Goal: Task Accomplishment & Management: Complete application form

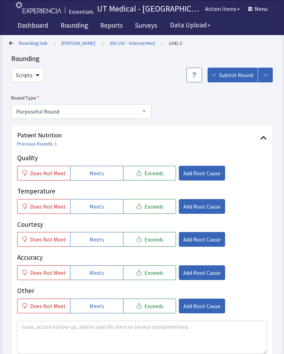
click at [76, 40] on link "[PERSON_NAME]" at bounding box center [78, 43] width 34 height 7
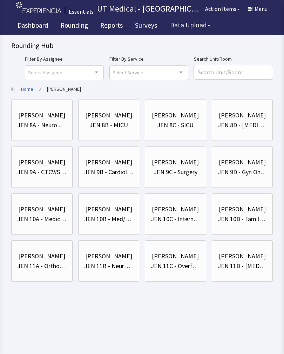
click at [184, 215] on div "JEN 10C - Internal Med" at bounding box center [175, 219] width 49 height 10
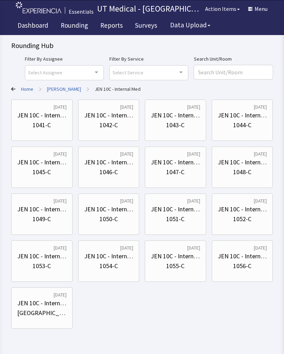
click at [55, 167] on div "1045-C" at bounding box center [41, 172] width 49 height 10
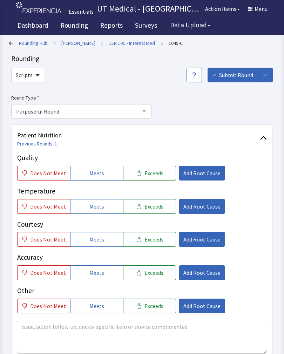
click at [152, 171] on span "Exceeds" at bounding box center [153, 173] width 19 height 8
click at [152, 205] on span "Exceeds" at bounding box center [153, 206] width 19 height 8
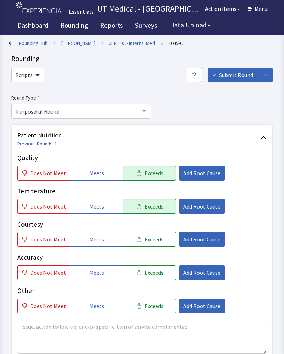
scroll to position [2, 0]
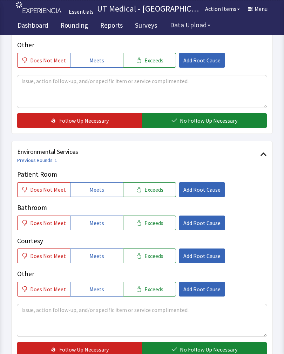
click at [159, 191] on button "Exceeds" at bounding box center [149, 190] width 53 height 15
click at [152, 224] on span "Exceeds" at bounding box center [153, 223] width 19 height 8
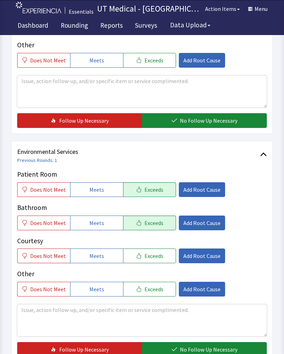
click at [156, 257] on span "Exceeds" at bounding box center [153, 256] width 19 height 8
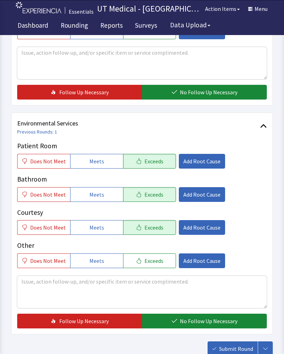
scroll to position [312, 0]
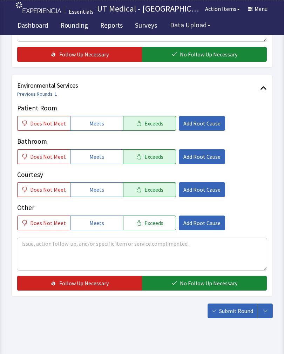
click at [200, 281] on span "No Follow Up Necessary" at bounding box center [209, 283] width 58 height 8
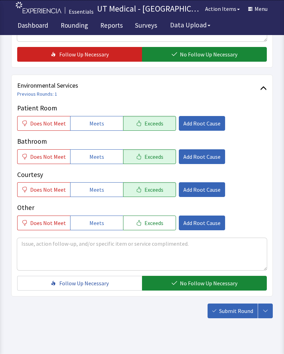
click at [243, 306] on button "Submit Round" at bounding box center [233, 311] width 50 height 15
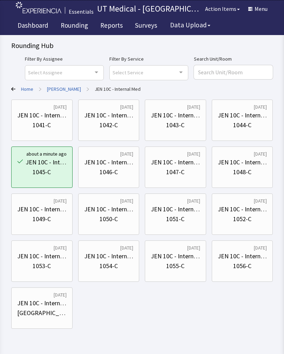
click at [120, 159] on div "JEN 10C - Internal Med" at bounding box center [108, 162] width 49 height 10
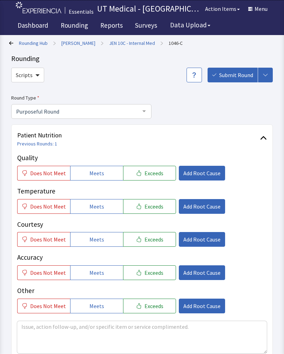
click at [157, 172] on span "Exceeds" at bounding box center [153, 173] width 19 height 8
click at [148, 210] on button "Exceeds" at bounding box center [149, 206] width 53 height 15
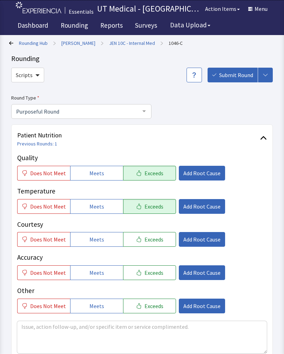
click at [151, 238] on span "Exceeds" at bounding box center [153, 239] width 19 height 8
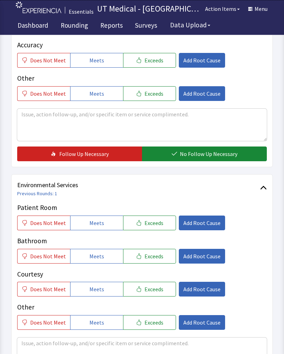
scroll to position [216, 0]
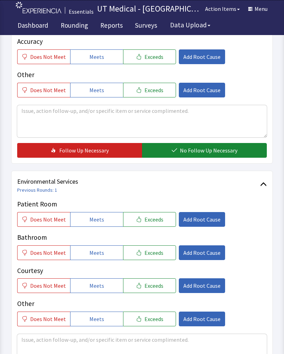
click at [198, 148] on span "No Follow Up Necessary" at bounding box center [209, 150] width 58 height 8
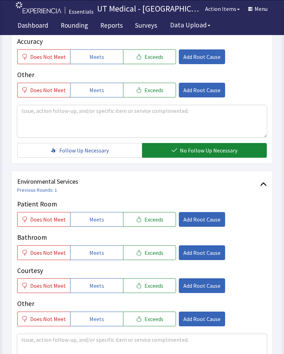
click at [153, 220] on span "Exceeds" at bounding box center [153, 219] width 19 height 8
click at [152, 252] on span "Exceeds" at bounding box center [153, 253] width 19 height 8
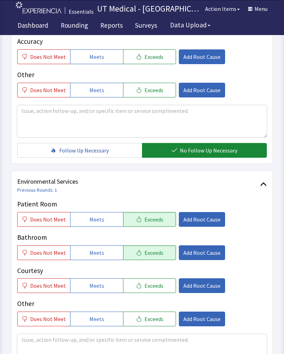
click at [153, 282] on span "Exceeds" at bounding box center [153, 286] width 19 height 8
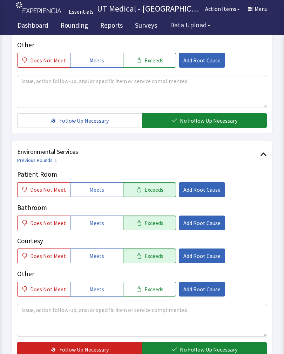
scroll to position [312, 0]
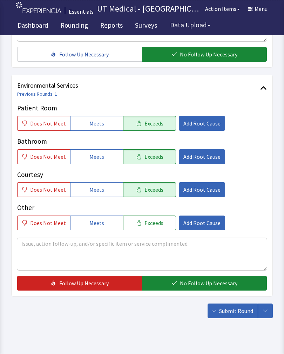
click at [188, 285] on span "No Follow Up Necessary" at bounding box center [209, 283] width 58 height 8
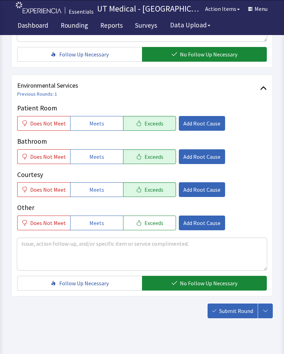
click at [234, 313] on span "Submit Round" at bounding box center [236, 311] width 34 height 8
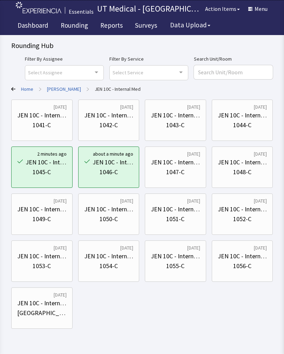
click at [177, 171] on div "1047-C" at bounding box center [175, 172] width 18 height 10
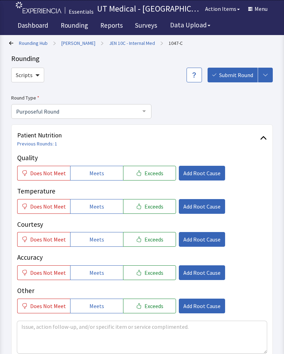
click at [155, 176] on span "Exceeds" at bounding box center [153, 173] width 19 height 8
click at [156, 208] on span "Exceeds" at bounding box center [153, 206] width 19 height 8
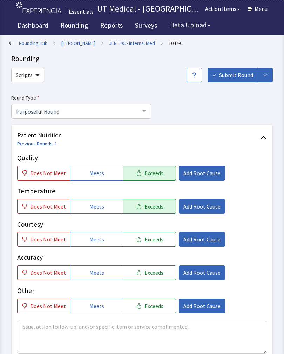
click at [151, 245] on button "Exceeds" at bounding box center [149, 239] width 53 height 15
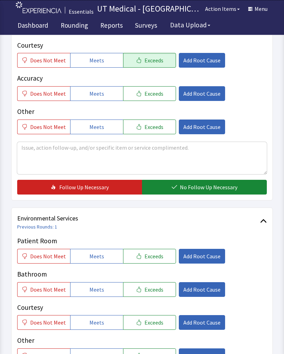
scroll to position [179, 0]
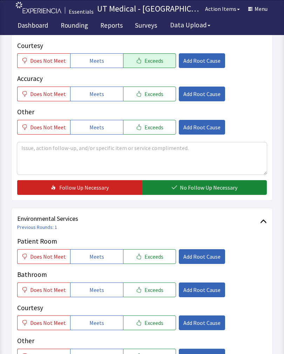
click at [155, 258] on span "Exceeds" at bounding box center [153, 256] width 19 height 8
click at [160, 294] on button "Exceeds" at bounding box center [149, 290] width 53 height 15
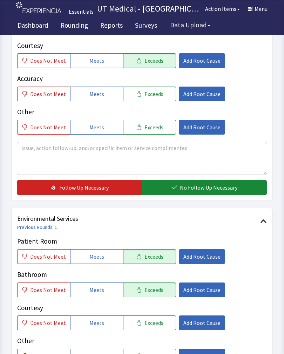
click at [157, 328] on button "Exceeds" at bounding box center [149, 323] width 53 height 15
click at [210, 186] on span "No Follow Up Necessary" at bounding box center [209, 187] width 58 height 8
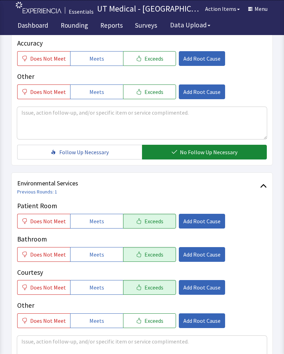
scroll to position [312, 0]
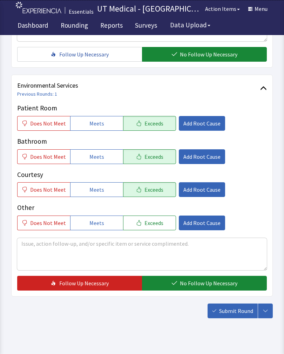
click at [198, 278] on button "No Follow Up Necessary" at bounding box center [204, 283] width 125 height 15
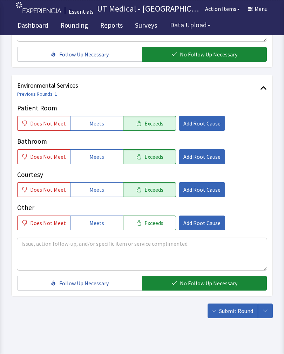
click at [240, 313] on span "Submit Round" at bounding box center [236, 311] width 34 height 8
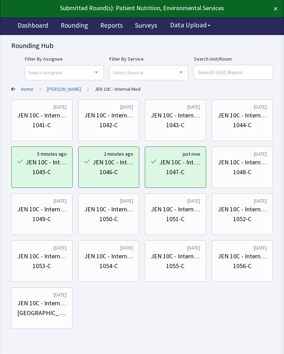
click at [254, 156] on div "1 month ago" at bounding box center [260, 153] width 13 height 7
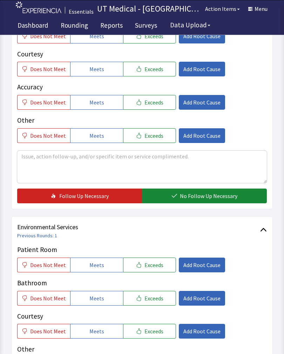
click at [158, 264] on span "Exceeds" at bounding box center [153, 265] width 19 height 8
click at [161, 291] on button "Exceeds" at bounding box center [149, 298] width 53 height 15
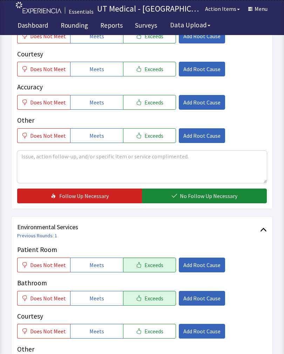
click at [155, 329] on span "Exceeds" at bounding box center [153, 331] width 19 height 8
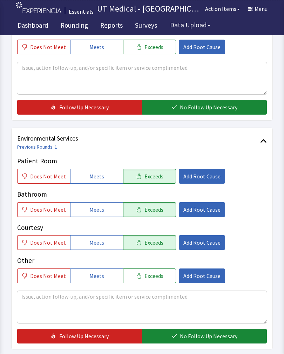
scroll to position [312, 0]
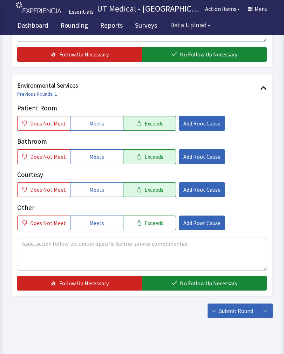
click at [197, 283] on span "No Follow Up Necessary" at bounding box center [209, 283] width 58 height 8
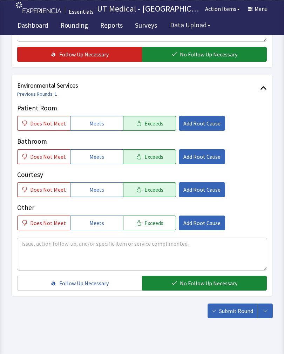
click at [234, 304] on button "Submit Round" at bounding box center [233, 311] width 50 height 15
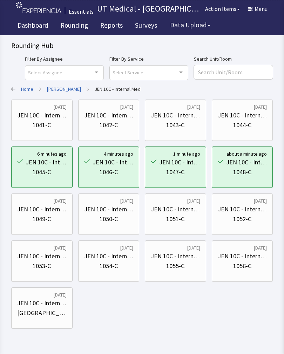
click at [41, 225] on div "JEN 10C - Internal Med 1049-C" at bounding box center [41, 214] width 49 height 34
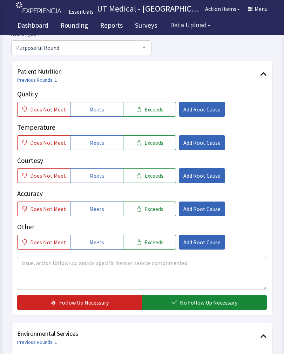
scroll to position [64, 0]
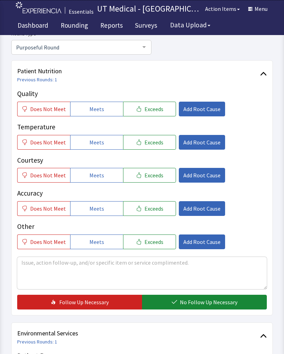
click at [156, 103] on button "Exceeds" at bounding box center [149, 109] width 53 height 15
click at [150, 137] on button "Exceeds" at bounding box center [149, 142] width 53 height 15
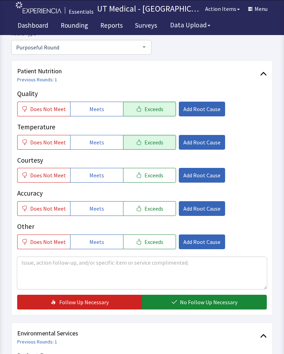
click at [151, 176] on span "Exceeds" at bounding box center [153, 175] width 19 height 8
click at [209, 299] on span "No Follow Up Necessary" at bounding box center [209, 302] width 58 height 8
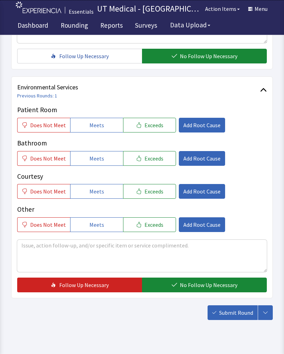
scroll to position [312, 0]
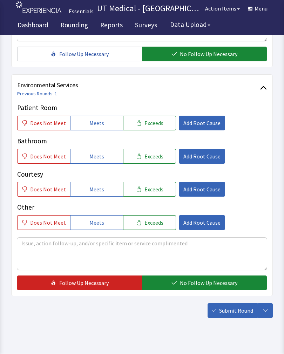
click at [145, 121] on span "Exceeds" at bounding box center [153, 123] width 19 height 8
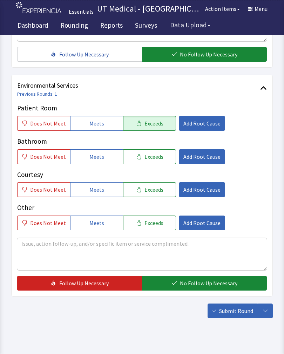
click at [148, 153] on span "Exceeds" at bounding box center [153, 157] width 19 height 8
click at [149, 186] on span "Exceeds" at bounding box center [153, 190] width 19 height 8
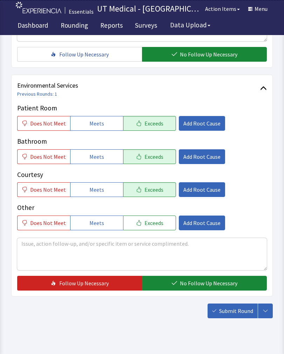
click at [188, 286] on span "No Follow Up Necessary" at bounding box center [209, 283] width 58 height 8
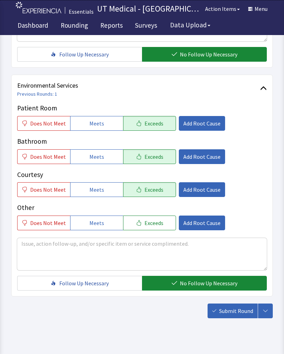
click at [238, 310] on span "Submit Round" at bounding box center [236, 311] width 34 height 8
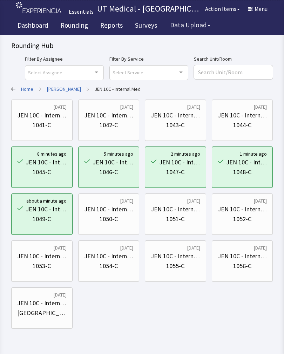
click at [115, 215] on div "1050-C" at bounding box center [109, 219] width 18 height 10
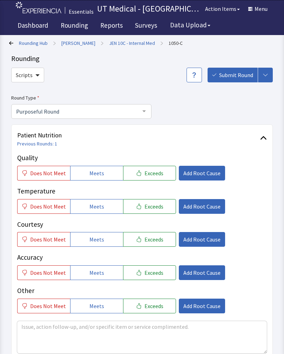
click at [154, 176] on span "Exceeds" at bounding box center [153, 173] width 19 height 8
click at [154, 208] on span "Exceeds" at bounding box center [153, 206] width 19 height 8
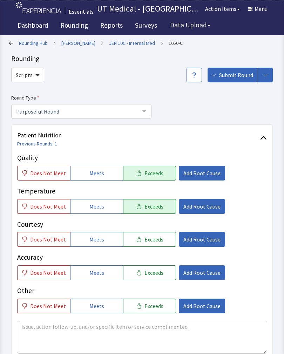
click at [154, 237] on span "Exceeds" at bounding box center [153, 239] width 19 height 8
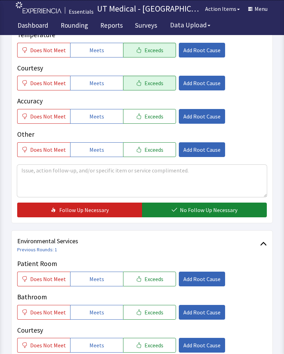
click at [210, 212] on span "No Follow Up Necessary" at bounding box center [209, 210] width 58 height 8
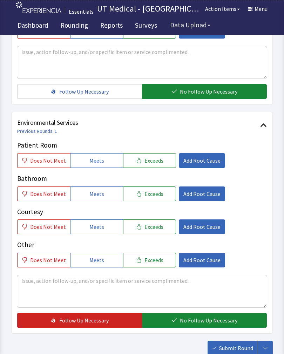
click at [163, 162] on button "Exceeds" at bounding box center [149, 161] width 53 height 15
click at [164, 190] on button "Exceeds" at bounding box center [149, 194] width 53 height 15
click at [158, 225] on span "Exceeds" at bounding box center [153, 227] width 19 height 8
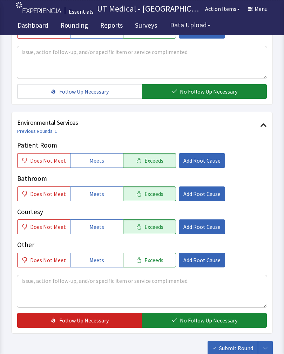
click at [194, 317] on span "No Follow Up Necessary" at bounding box center [209, 320] width 58 height 8
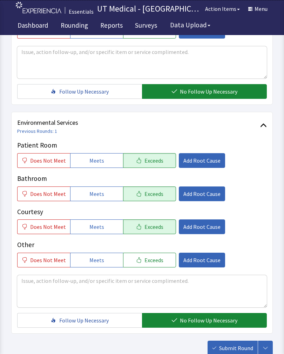
scroll to position [312, 0]
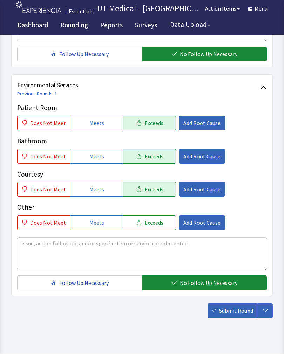
click at [242, 313] on span "Submit Round" at bounding box center [236, 311] width 34 height 8
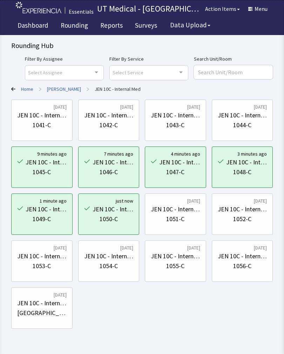
click at [181, 218] on div "1051-C" at bounding box center [175, 219] width 18 height 10
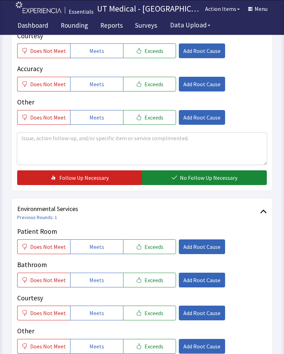
click at [155, 247] on span "Exceeds" at bounding box center [153, 247] width 19 height 8
click at [151, 284] on button "Exceeds" at bounding box center [149, 280] width 53 height 15
click at [155, 317] on button "Exceeds" at bounding box center [149, 313] width 53 height 15
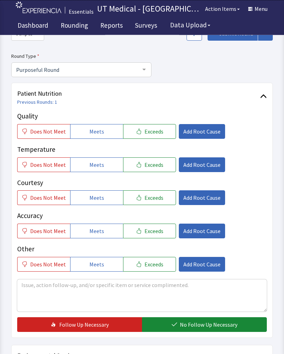
scroll to position [43, 0]
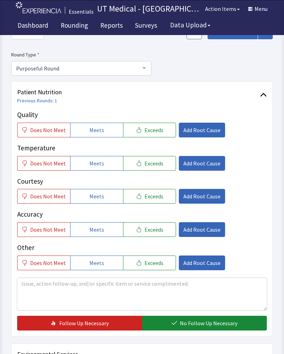
click at [154, 127] on span "Exceeds" at bounding box center [153, 130] width 19 height 8
click at [155, 169] on button "Exceeds" at bounding box center [149, 163] width 53 height 15
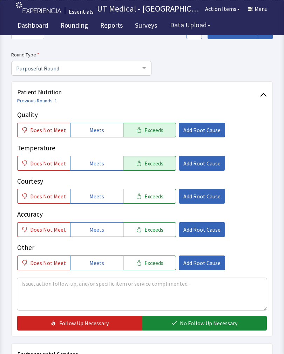
click at [154, 202] on button "Exceeds" at bounding box center [149, 196] width 53 height 15
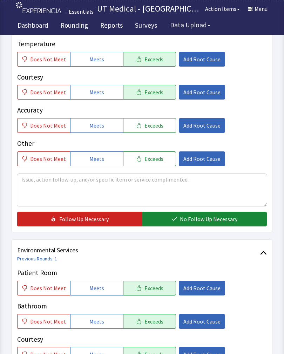
click at [207, 218] on span "No Follow Up Necessary" at bounding box center [209, 219] width 58 height 8
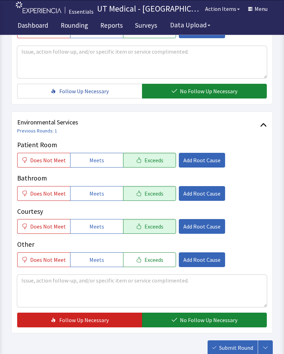
click at [197, 326] on button "No Follow Up Necessary" at bounding box center [204, 320] width 125 height 15
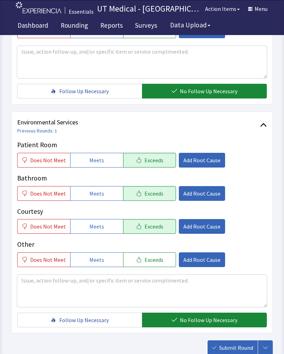
click at [234, 348] on span "Submit Round" at bounding box center [236, 348] width 34 height 8
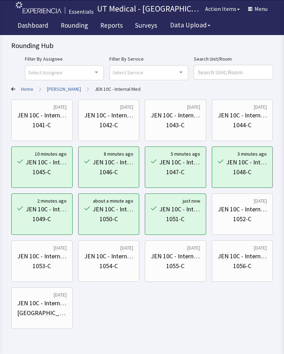
click at [252, 211] on div "JEN 10C - Internal Med" at bounding box center [242, 209] width 49 height 10
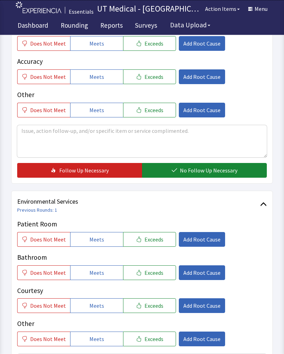
scroll to position [195, 0]
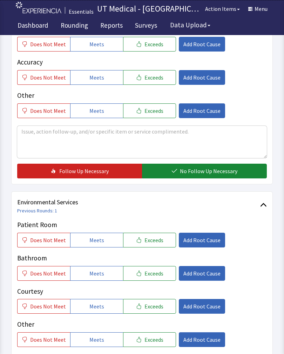
click at [161, 241] on button "Exceeds" at bounding box center [149, 240] width 53 height 15
click at [158, 271] on span "Exceeds" at bounding box center [153, 273] width 19 height 8
click at [153, 310] on button "Exceeds" at bounding box center [149, 306] width 53 height 15
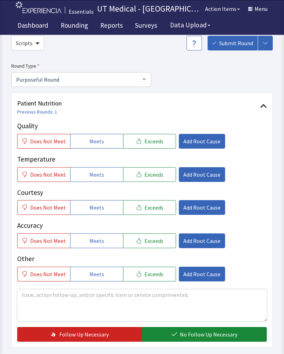
click at [163, 137] on button "Exceeds" at bounding box center [149, 141] width 53 height 15
click at [157, 175] on span "Exceeds" at bounding box center [153, 174] width 19 height 8
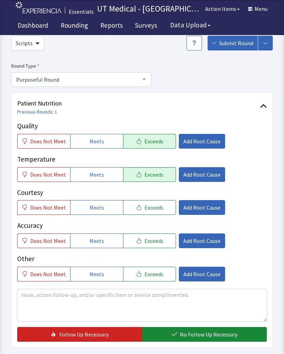
click at [156, 211] on span "Exceeds" at bounding box center [153, 207] width 19 height 8
click at [210, 334] on span "No Follow Up Necessary" at bounding box center [209, 334] width 58 height 8
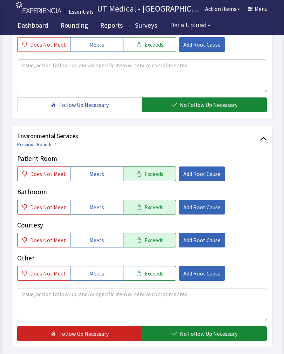
scroll to position [312, 0]
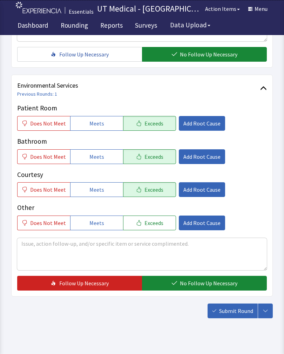
click at [209, 281] on span "No Follow Up Necessary" at bounding box center [209, 283] width 58 height 8
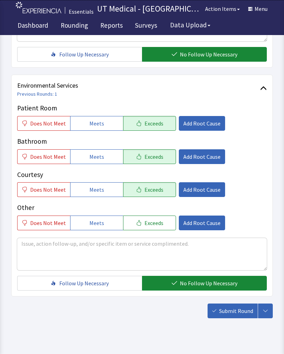
click at [232, 308] on span "Submit Round" at bounding box center [236, 311] width 34 height 8
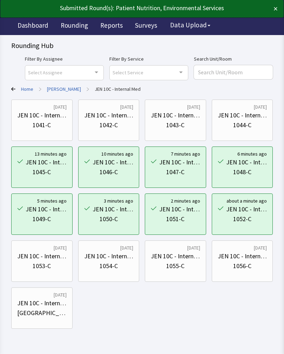
click at [41, 263] on div "1053-C" at bounding box center [42, 266] width 18 height 10
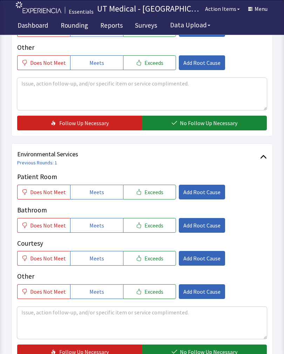
click at [155, 194] on span "Exceeds" at bounding box center [153, 192] width 19 height 8
click at [153, 227] on span "Exceeds" at bounding box center [153, 225] width 19 height 8
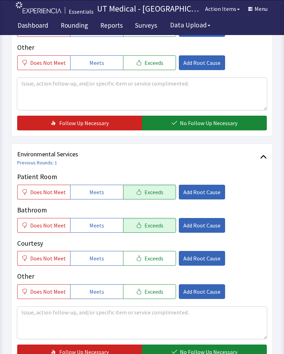
click at [156, 264] on button "Exceeds" at bounding box center [149, 258] width 53 height 15
click at [204, 348] on span "No Follow Up Necessary" at bounding box center [209, 352] width 58 height 8
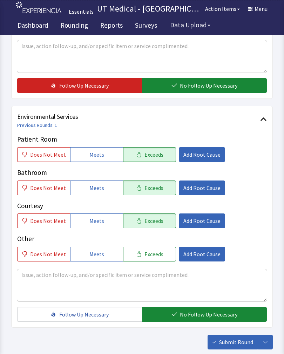
scroll to position [312, 0]
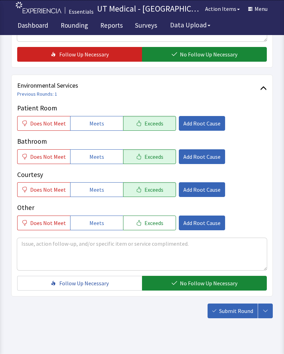
click at [237, 310] on span "Submit Round" at bounding box center [236, 311] width 34 height 8
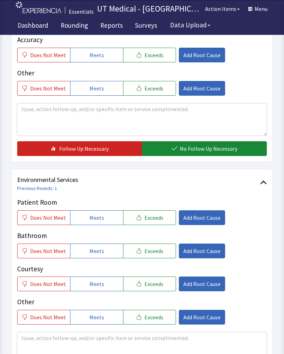
click at [156, 217] on span "Exceeds" at bounding box center [153, 218] width 19 height 8
click at [156, 251] on span "Exceeds" at bounding box center [153, 251] width 19 height 8
click at [158, 281] on span "Exceeds" at bounding box center [153, 284] width 19 height 8
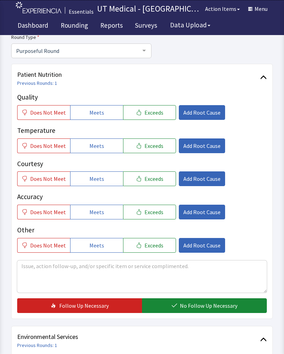
scroll to position [50, 0]
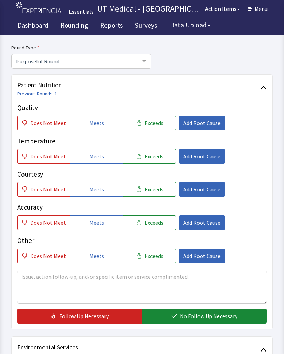
click at [156, 121] on span "Exceeds" at bounding box center [153, 123] width 19 height 8
click at [152, 159] on span "Exceeds" at bounding box center [153, 156] width 19 height 8
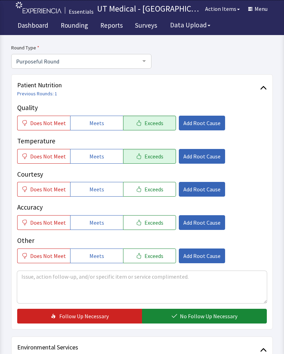
click at [156, 193] on button "Exceeds" at bounding box center [149, 189] width 53 height 15
click at [216, 310] on button "No Follow Up Necessary" at bounding box center [204, 316] width 125 height 15
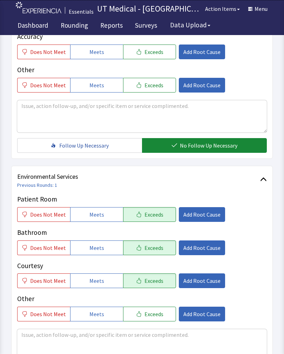
scroll to position [250, 0]
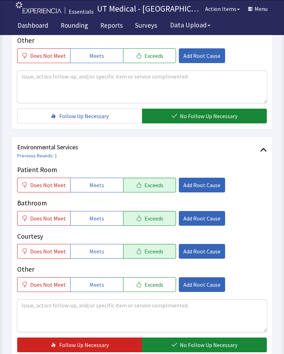
click at [211, 348] on span "No Follow Up Necessary" at bounding box center [209, 345] width 58 height 8
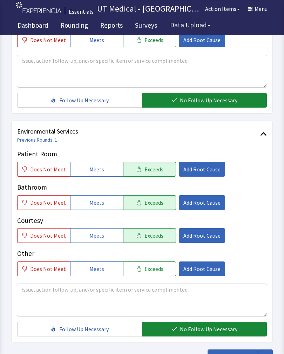
scroll to position [312, 0]
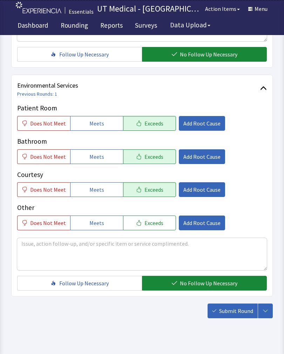
click at [243, 312] on span "Submit Round" at bounding box center [236, 311] width 34 height 8
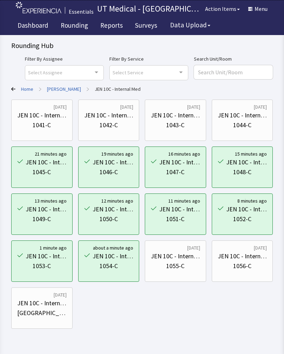
click at [185, 265] on div "1055-C" at bounding box center [175, 266] width 49 height 10
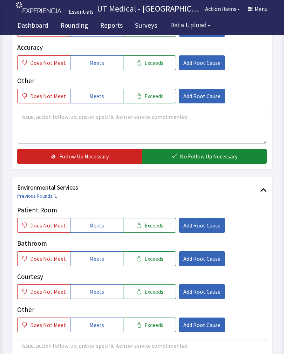
scroll to position [210, 0]
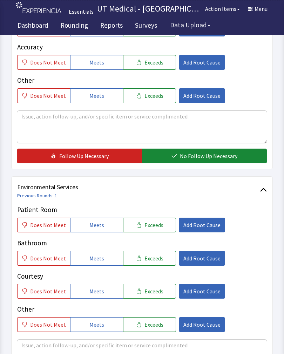
click at [155, 224] on span "Exceeds" at bounding box center [153, 225] width 19 height 8
click at [149, 255] on span "Exceeds" at bounding box center [153, 258] width 19 height 8
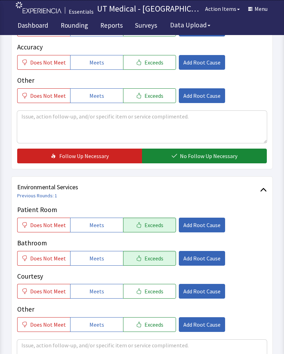
click at [151, 286] on button "Exceeds" at bounding box center [149, 291] width 53 height 15
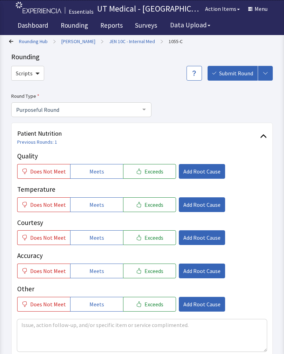
scroll to position [0, 0]
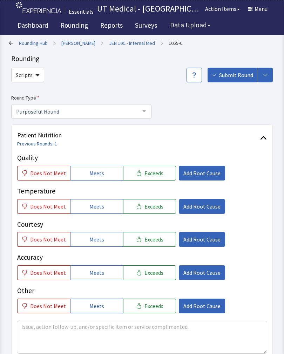
click at [155, 174] on span "Exceeds" at bounding box center [153, 173] width 19 height 8
click at [152, 207] on span "Exceeds" at bounding box center [153, 206] width 19 height 8
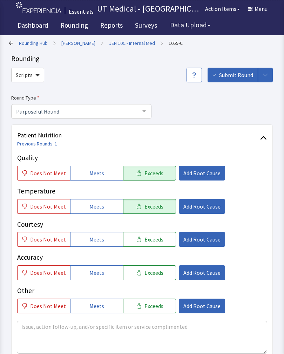
click at [150, 240] on span "Exceeds" at bounding box center [153, 239] width 19 height 8
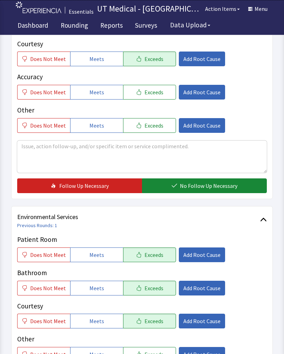
click at [200, 187] on span "No Follow Up Necessary" at bounding box center [209, 186] width 58 height 8
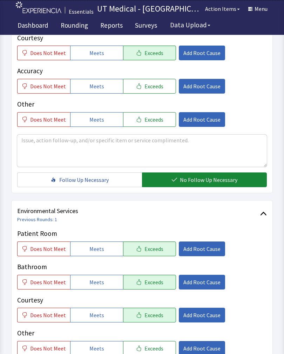
scroll to position [312, 0]
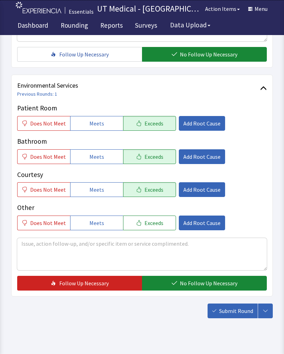
click at [204, 282] on span "No Follow Up Necessary" at bounding box center [209, 283] width 58 height 8
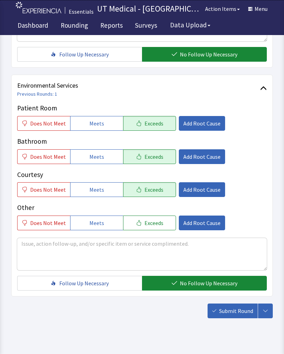
click at [238, 312] on span "Submit Round" at bounding box center [236, 311] width 34 height 8
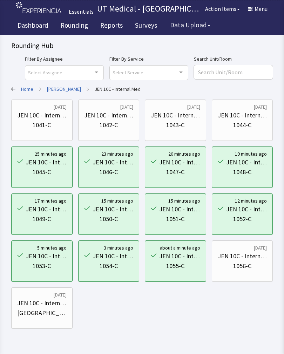
click at [250, 256] on div "JEN 10C - Internal Med" at bounding box center [242, 256] width 49 height 10
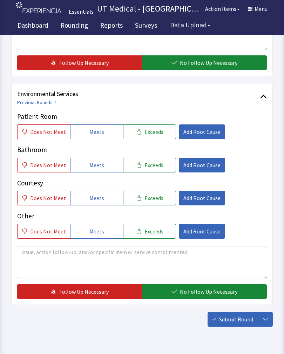
scroll to position [301, 0]
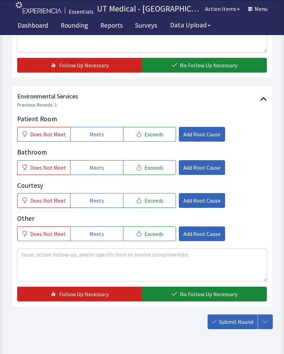
click at [163, 132] on button "Exceeds" at bounding box center [149, 134] width 53 height 15
click at [152, 161] on button "Exceeds" at bounding box center [149, 167] width 53 height 15
click at [151, 197] on span "Exceeds" at bounding box center [153, 200] width 19 height 8
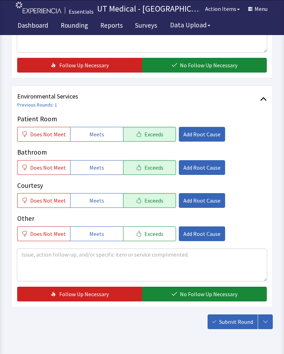
click at [194, 290] on button "No Follow Up Necessary" at bounding box center [204, 294] width 125 height 15
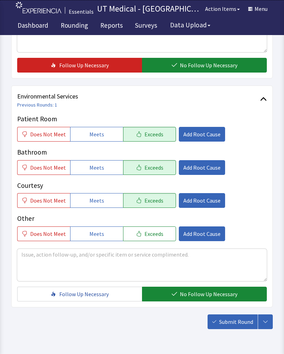
click at [244, 321] on span "Submit Round" at bounding box center [236, 322] width 34 height 8
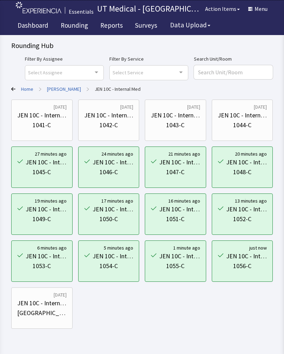
click at [282, 231] on div "Rounding Hub Filter By Assignee Select Assignee Clear Selection [PERSON_NAME] […" at bounding box center [142, 164] width 284 height 329
click at [283, 234] on div "Rounding Hub Filter By Assignee Select Assignee Clear Selection Maranda Batiste…" at bounding box center [142, 164] width 284 height 329
click at [283, 230] on div "Rounding Hub Filter By Assignee Select Assignee Clear Selection Maranda Batiste…" at bounding box center [142, 164] width 284 height 329
click at [65, 86] on link "[PERSON_NAME]" at bounding box center [64, 89] width 34 height 7
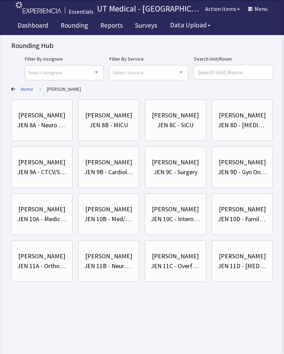
click at [53, 115] on div "[PERSON_NAME]" at bounding box center [41, 115] width 47 height 10
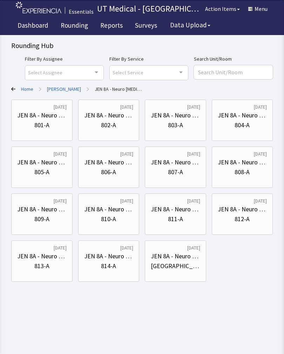
click at [53, 119] on div "JEN 8A - Neuro [MEDICAL_DATA]" at bounding box center [41, 115] width 49 height 10
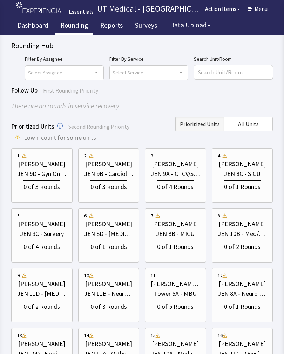
click at [242, 296] on div "JEN 8A - Neuro [MEDICAL_DATA]" at bounding box center [242, 294] width 49 height 10
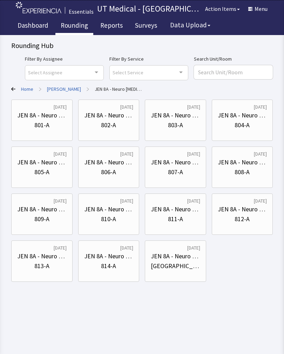
click at [39, 122] on div "801-A" at bounding box center [41, 125] width 15 height 10
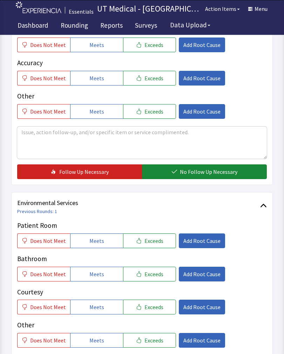
scroll to position [193, 0]
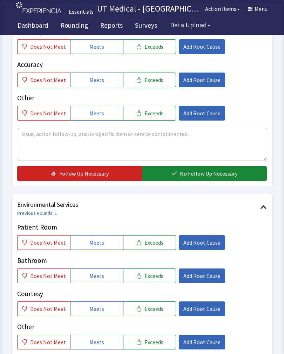
click at [157, 240] on span "Exceeds" at bounding box center [153, 242] width 19 height 8
click at [159, 270] on button "Exceeds" at bounding box center [149, 276] width 53 height 15
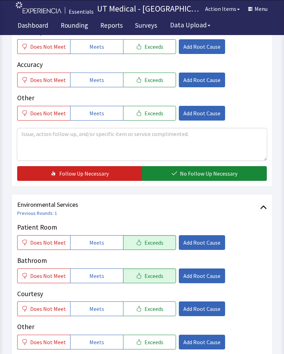
click at [155, 302] on button "Exceeds" at bounding box center [149, 309] width 53 height 15
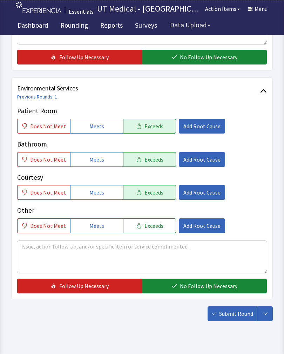
scroll to position [309, 0]
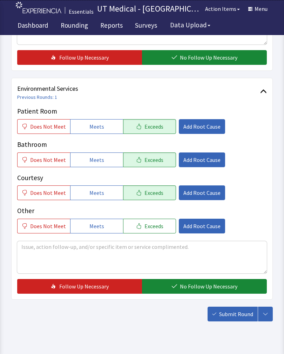
click at [197, 285] on span "No Follow Up Necessary" at bounding box center [209, 286] width 58 height 8
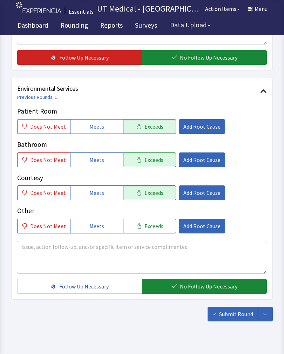
click at [234, 310] on span "Submit Round" at bounding box center [236, 314] width 34 height 8
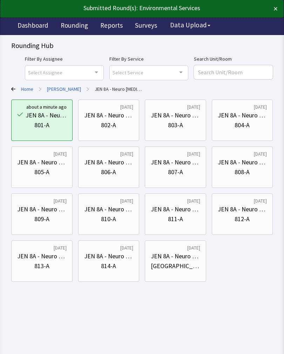
click at [107, 122] on div "802-A" at bounding box center [108, 125] width 15 height 10
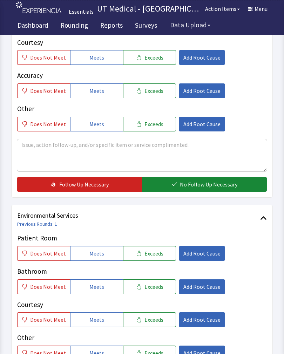
scroll to position [181, 0]
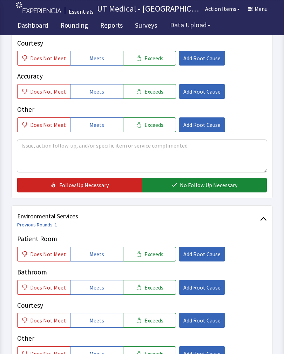
click at [157, 257] on span "Exceeds" at bounding box center [153, 254] width 19 height 8
click at [157, 290] on span "Exceeds" at bounding box center [153, 287] width 19 height 8
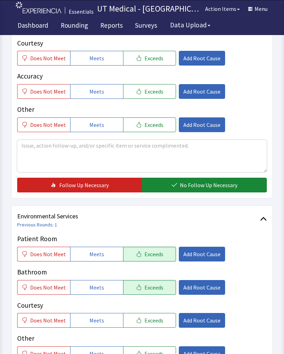
click at [159, 311] on div "Courtesy Does Not Meet Meets Exceeds Add Root Cause" at bounding box center [142, 315] width 250 height 28
click at [167, 319] on button "Exceeds" at bounding box center [149, 320] width 53 height 15
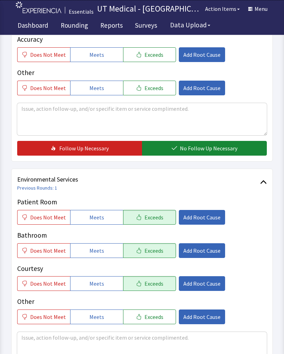
scroll to position [312, 0]
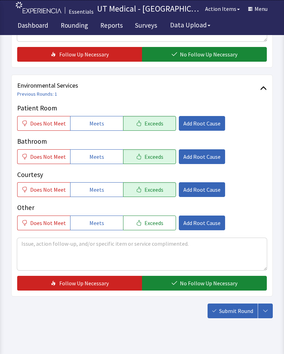
click at [210, 281] on span "No Follow Up Necessary" at bounding box center [209, 283] width 58 height 8
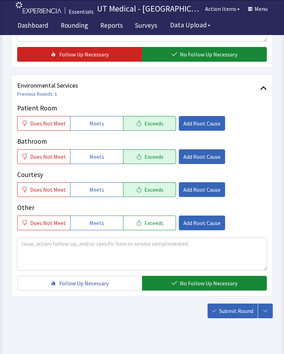
click at [231, 313] on span "Submit Round" at bounding box center [236, 311] width 34 height 8
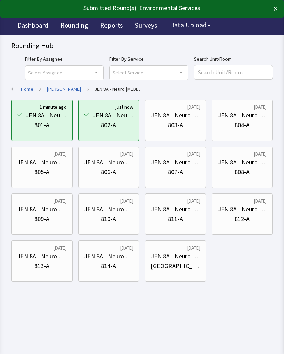
click at [183, 118] on div "JEN 8A - Neuro [MEDICAL_DATA]" at bounding box center [175, 115] width 49 height 10
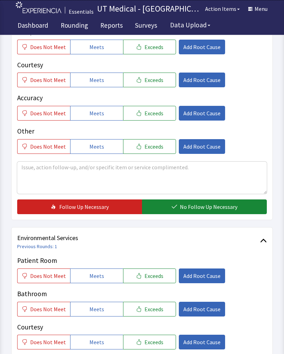
click at [161, 274] on button "Exceeds" at bounding box center [149, 276] width 53 height 15
click at [157, 306] on span "Exceeds" at bounding box center [153, 309] width 19 height 8
click at [155, 337] on button "Exceeds" at bounding box center [149, 342] width 53 height 15
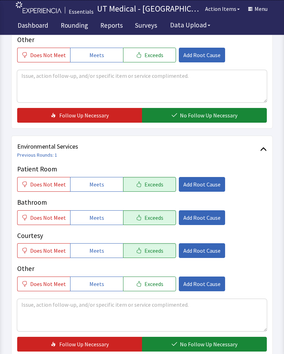
scroll to position [263, 0]
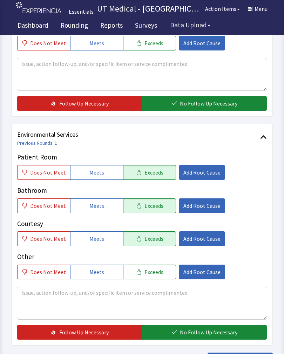
click at [209, 333] on span "No Follow Up Necessary" at bounding box center [209, 332] width 58 height 8
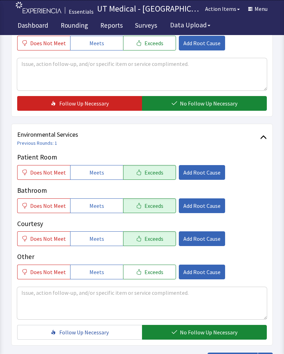
click at [232, 354] on span "Submit Round" at bounding box center [236, 360] width 34 height 8
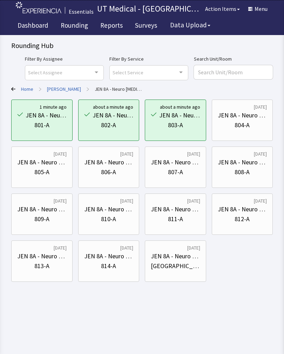
click at [258, 118] on div "JEN 8A - Neuro [MEDICAL_DATA]" at bounding box center [242, 115] width 49 height 10
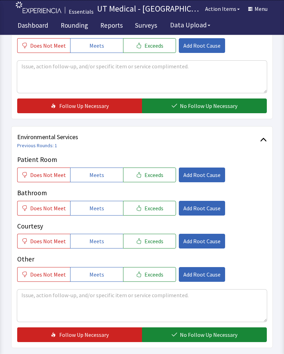
scroll to position [312, 0]
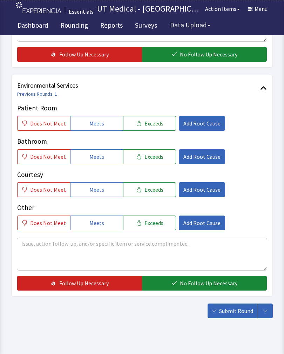
click at [157, 120] on span "Exceeds" at bounding box center [153, 123] width 19 height 8
click at [150, 155] on span "Exceeds" at bounding box center [153, 157] width 19 height 8
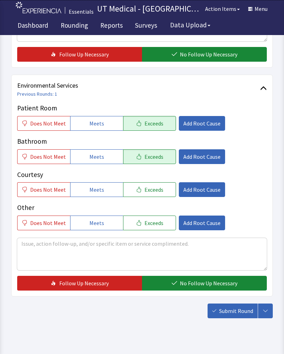
click at [152, 188] on span "Exceeds" at bounding box center [153, 190] width 19 height 8
click at [208, 283] on span "No Follow Up Necessary" at bounding box center [209, 283] width 58 height 8
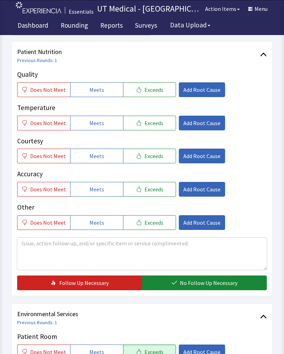
scroll to position [82, 0]
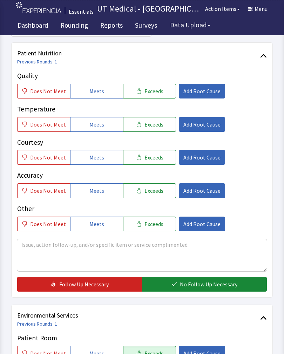
click at [151, 122] on span "Exceeds" at bounding box center [153, 124] width 19 height 8
click at [153, 91] on span "Exceeds" at bounding box center [153, 91] width 19 height 8
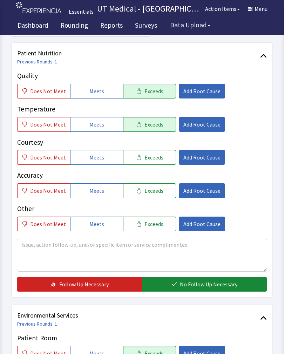
click at [158, 158] on span "Exceeds" at bounding box center [153, 157] width 19 height 8
click at [199, 286] on span "No Follow Up Necessary" at bounding box center [209, 284] width 58 height 8
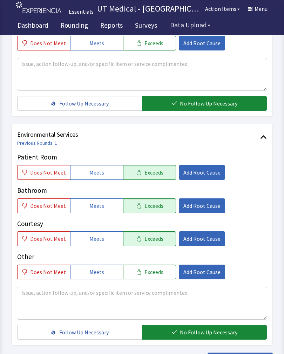
scroll to position [312, 0]
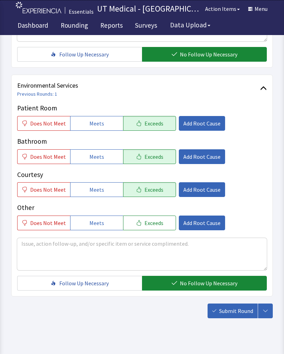
click at [241, 315] on span "Submit Round" at bounding box center [236, 311] width 34 height 8
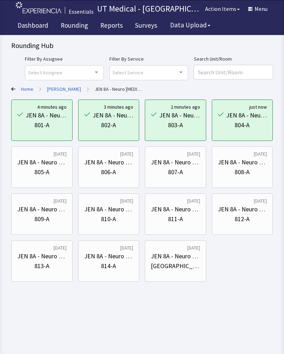
click at [50, 176] on div "805-A" at bounding box center [41, 172] width 49 height 10
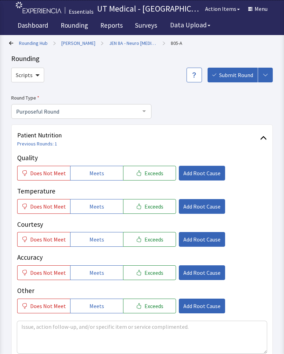
click at [58, 169] on span "Does Not Meet" at bounding box center [48, 173] width 36 height 8
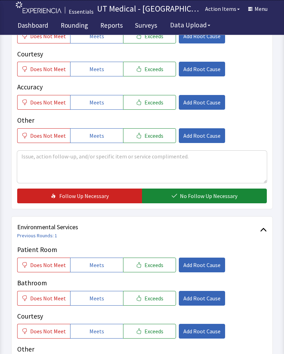
scroll to position [183, 0]
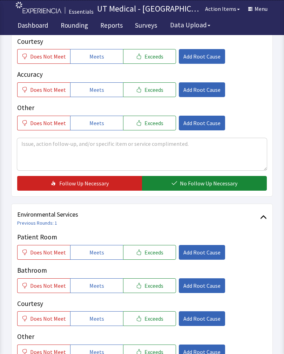
click at [160, 255] on button "Exceeds" at bounding box center [149, 252] width 53 height 15
click at [155, 288] on span "Exceeds" at bounding box center [153, 286] width 19 height 8
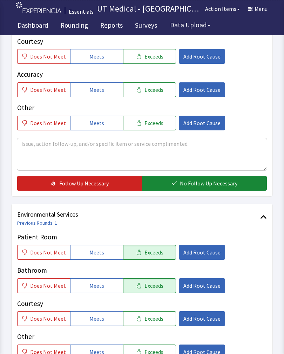
click at [161, 320] on button "Exceeds" at bounding box center [149, 318] width 53 height 15
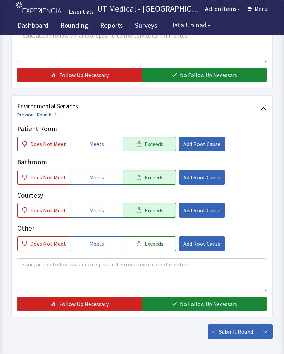
scroll to position [312, 0]
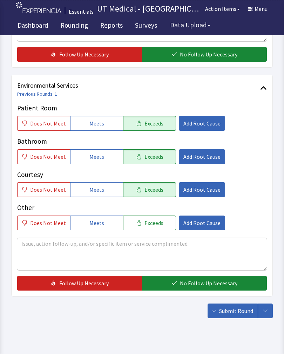
click at [203, 283] on span "No Follow Up Necessary" at bounding box center [209, 283] width 58 height 8
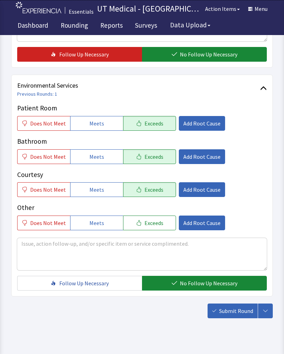
click at [232, 310] on span "Submit Round" at bounding box center [236, 311] width 34 height 8
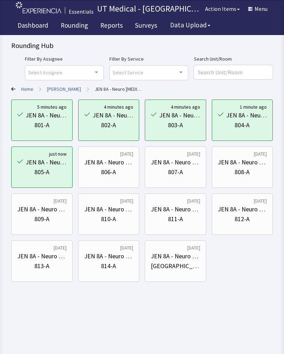
click at [121, 161] on div "JEN 8A - Neuro [MEDICAL_DATA]" at bounding box center [108, 162] width 49 height 10
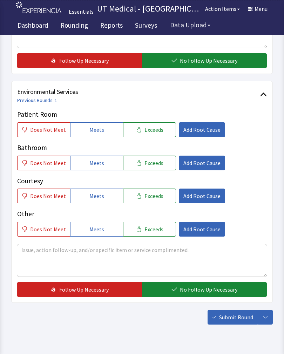
click at [154, 161] on span "Exceeds" at bounding box center [153, 163] width 19 height 8
click at [158, 132] on span "Exceeds" at bounding box center [153, 130] width 19 height 8
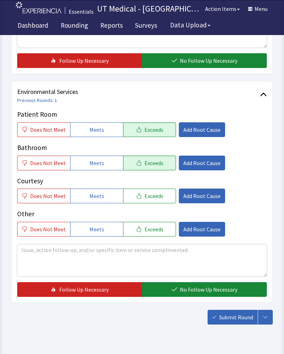
click at [152, 193] on span "Exceeds" at bounding box center [153, 196] width 19 height 8
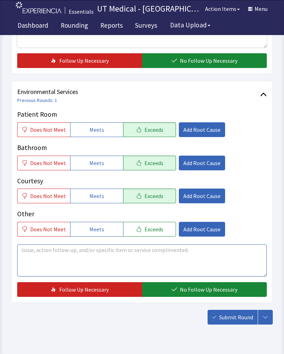
click at [92, 258] on textarea at bounding box center [142, 260] width 250 height 32
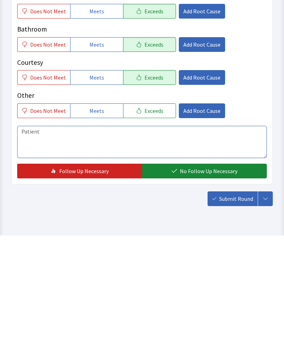
scroll to position [323, 0]
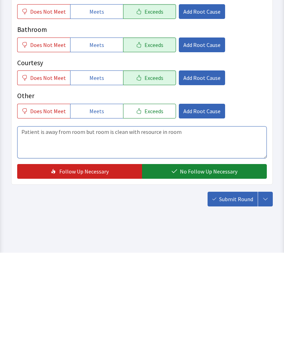
type textarea "Patient is away from room but room is clean with resource in room"
click at [188, 269] on span "No Follow Up Necessary" at bounding box center [209, 273] width 58 height 8
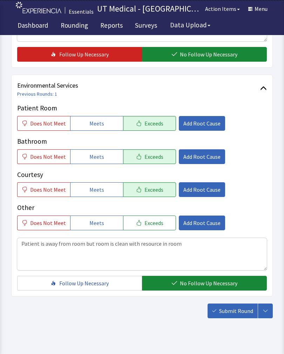
click at [246, 309] on span "Submit Round" at bounding box center [236, 311] width 34 height 8
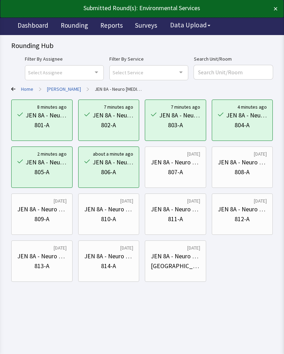
click at [177, 159] on div "JEN 8A - Neuro [MEDICAL_DATA]" at bounding box center [175, 162] width 49 height 10
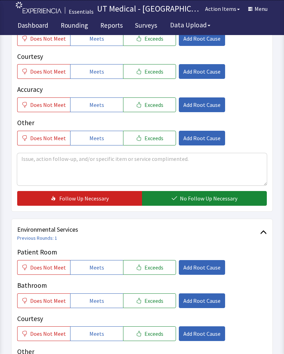
scroll to position [169, 0]
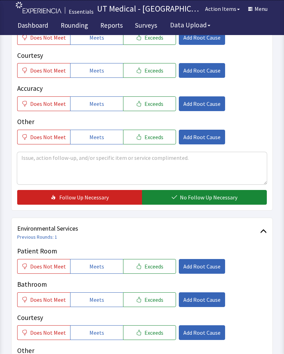
click at [157, 268] on span "Exceeds" at bounding box center [153, 266] width 19 height 8
click at [147, 302] on span "Exceeds" at bounding box center [153, 300] width 19 height 8
click at [145, 335] on span "Exceeds" at bounding box center [153, 333] width 19 height 8
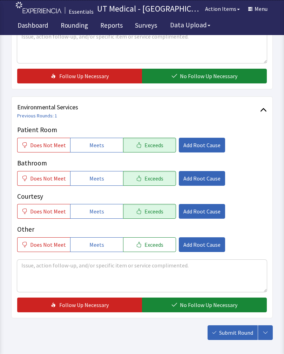
scroll to position [312, 0]
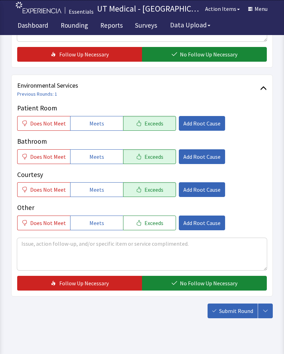
click at [208, 283] on span "No Follow Up Necessary" at bounding box center [209, 283] width 58 height 8
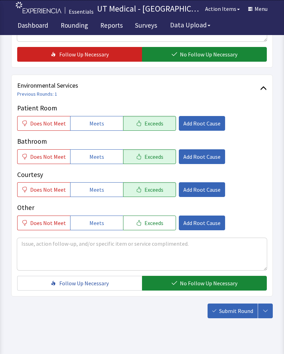
click at [238, 310] on span "Submit Round" at bounding box center [236, 311] width 34 height 8
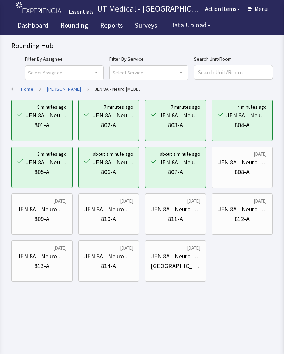
click at [260, 169] on div "808-A" at bounding box center [242, 172] width 49 height 10
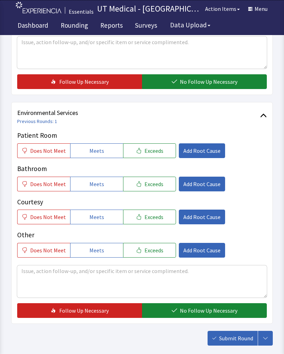
scroll to position [285, 0]
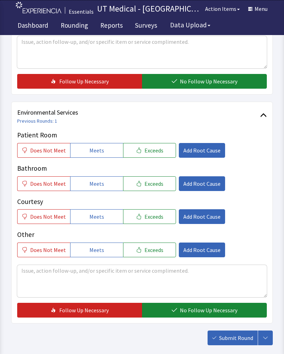
click at [153, 151] on span "Exceeds" at bounding box center [153, 150] width 19 height 8
click at [153, 190] on button "Exceeds" at bounding box center [149, 183] width 53 height 15
click at [154, 219] on span "Exceeds" at bounding box center [153, 217] width 19 height 8
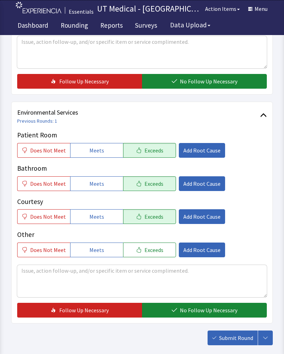
click at [197, 310] on span "No Follow Up Necessary" at bounding box center [209, 310] width 58 height 8
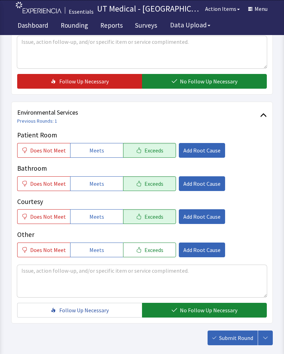
click at [235, 339] on span "Submit Round" at bounding box center [236, 338] width 34 height 8
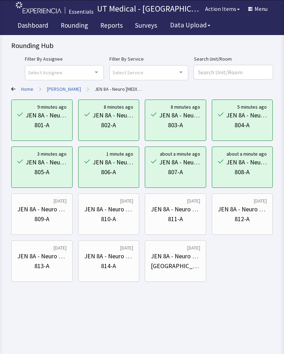
click at [63, 217] on div "809-A" at bounding box center [41, 219] width 49 height 10
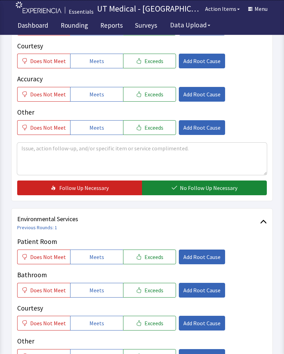
scroll to position [178, 0]
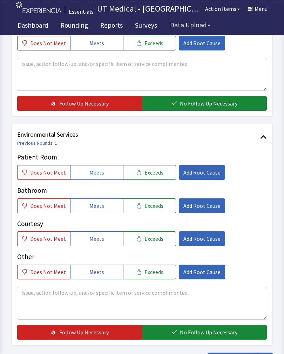
click at [159, 170] on button "Exceeds" at bounding box center [149, 173] width 53 height 15
click at [160, 208] on button "Exceeds" at bounding box center [149, 205] width 53 height 15
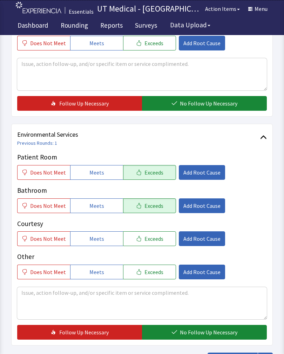
click at [162, 232] on button "Exceeds" at bounding box center [149, 238] width 53 height 15
click at [197, 330] on span "No Follow Up Necessary" at bounding box center [209, 332] width 58 height 8
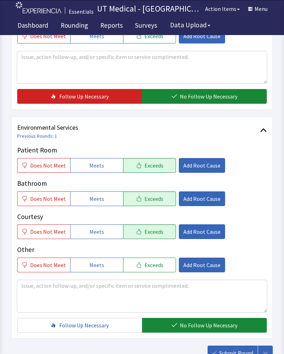
scroll to position [312, 0]
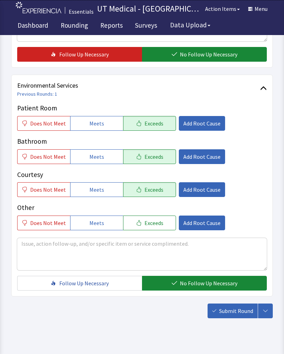
click at [231, 311] on span "Submit Round" at bounding box center [236, 311] width 34 height 8
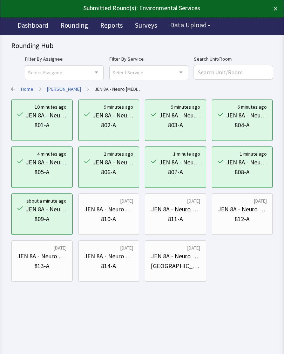
click at [113, 213] on div "JEN 8A - Neuro [MEDICAL_DATA]" at bounding box center [108, 209] width 49 height 10
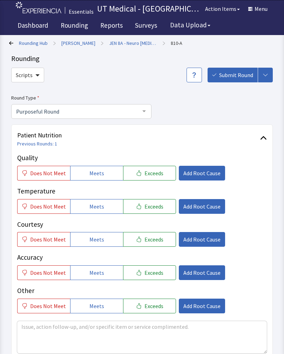
click at [157, 179] on button "Exceeds" at bounding box center [149, 173] width 53 height 15
click at [160, 211] on button "Exceeds" at bounding box center [149, 206] width 53 height 15
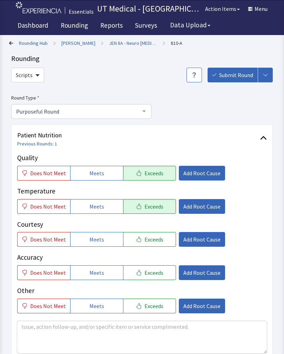
click at [159, 244] on button "Exceeds" at bounding box center [149, 239] width 53 height 15
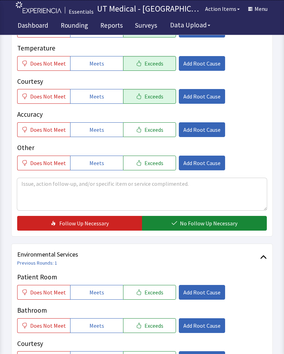
click at [200, 225] on span "No Follow Up Necessary" at bounding box center [209, 224] width 58 height 8
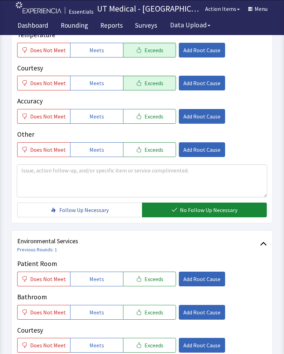
scroll to position [255, 0]
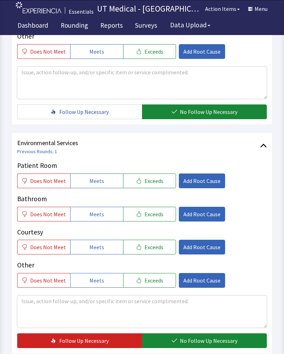
click at [157, 181] on span "Exceeds" at bounding box center [153, 181] width 19 height 8
click at [153, 221] on button "Exceeds" at bounding box center [149, 214] width 53 height 15
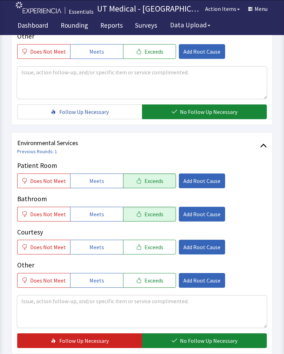
click at [151, 249] on span "Exceeds" at bounding box center [153, 247] width 19 height 8
click at [208, 340] on span "No Follow Up Necessary" at bounding box center [209, 341] width 58 height 8
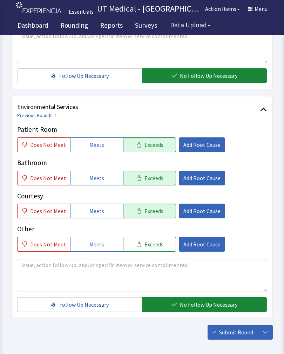
scroll to position [312, 0]
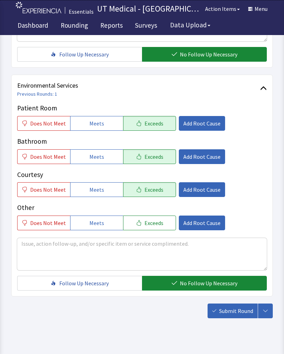
click at [243, 313] on span "Submit Round" at bounding box center [236, 311] width 34 height 8
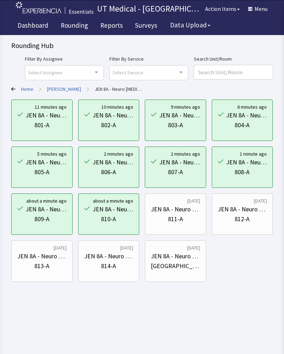
click at [184, 216] on div "811-A" at bounding box center [175, 219] width 49 height 10
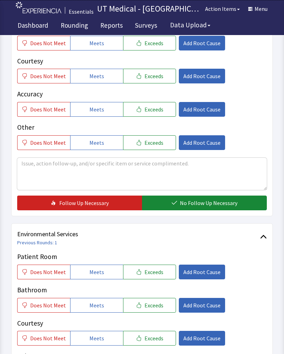
scroll to position [164, 0]
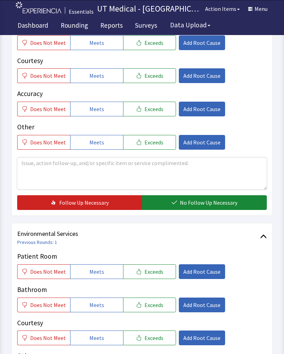
click at [150, 269] on span "Exceeds" at bounding box center [153, 272] width 19 height 8
click at [153, 308] on span "Exceeds" at bounding box center [153, 305] width 19 height 8
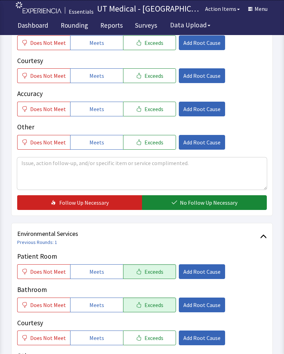
click at [153, 338] on span "Exceeds" at bounding box center [153, 338] width 19 height 8
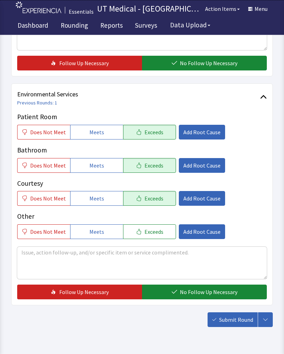
click at [214, 293] on span "No Follow Up Necessary" at bounding box center [209, 292] width 58 height 8
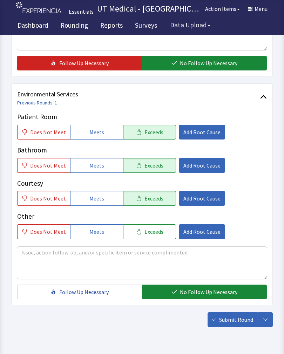
click at [240, 323] on span "Submit Round" at bounding box center [236, 320] width 34 height 8
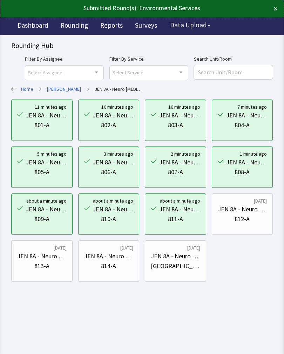
click at [253, 211] on div "JEN 8A - Neuro [MEDICAL_DATA]" at bounding box center [242, 209] width 49 height 10
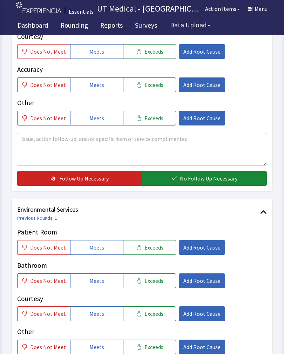
scroll to position [190, 0]
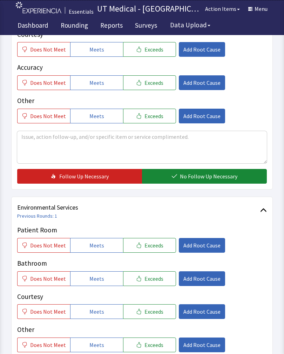
click at [156, 248] on span "Exceeds" at bounding box center [153, 245] width 19 height 8
click at [155, 281] on span "Exceeds" at bounding box center [153, 279] width 19 height 8
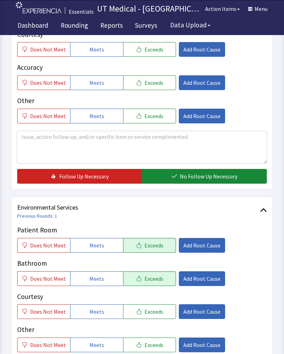
click at [154, 317] on button "Exceeds" at bounding box center [149, 311] width 53 height 15
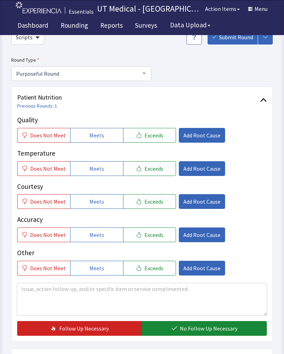
scroll to position [39, 0]
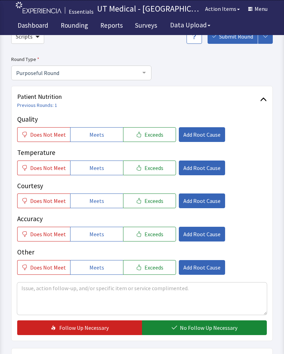
click at [162, 138] on button "Exceeds" at bounding box center [149, 134] width 53 height 15
click at [156, 172] on button "Exceeds" at bounding box center [149, 168] width 53 height 15
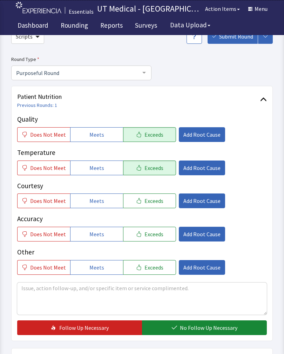
click at [155, 207] on button "Exceeds" at bounding box center [149, 201] width 53 height 15
click at [202, 330] on span "No Follow Up Necessary" at bounding box center [209, 328] width 58 height 8
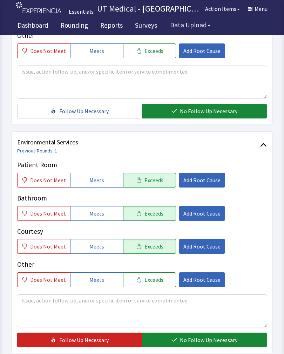
scroll to position [270, 0]
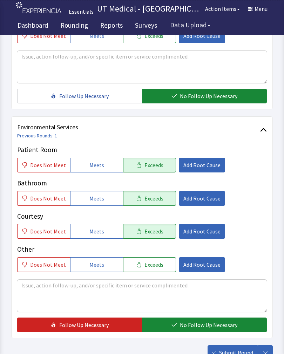
click at [204, 329] on span "No Follow Up Necessary" at bounding box center [209, 325] width 58 height 8
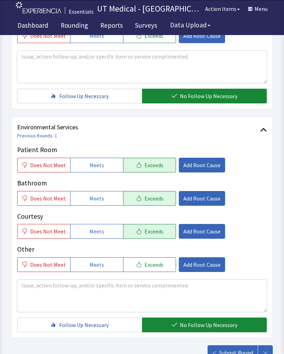
click at [235, 346] on button "Submit Round" at bounding box center [233, 352] width 50 height 15
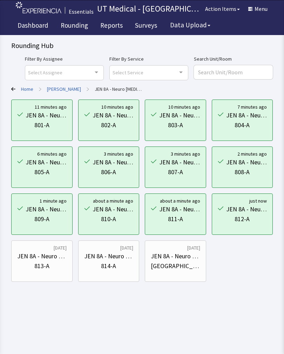
click at [49, 263] on div "813-A" at bounding box center [41, 266] width 15 height 10
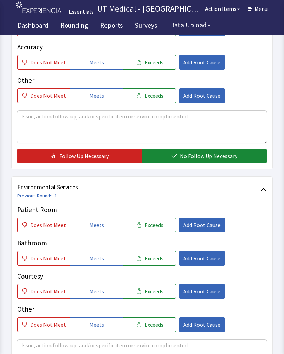
click at [159, 225] on button "Exceeds" at bounding box center [149, 225] width 53 height 15
click at [151, 263] on button "Exceeds" at bounding box center [149, 258] width 53 height 15
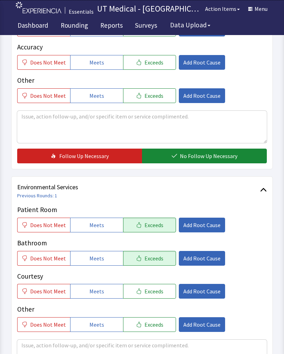
click at [155, 292] on span "Exceeds" at bounding box center [153, 291] width 19 height 8
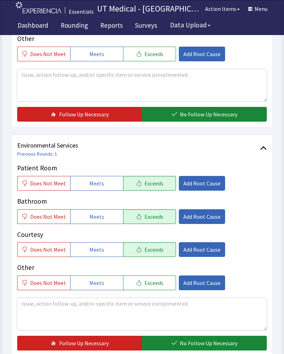
scroll to position [312, 0]
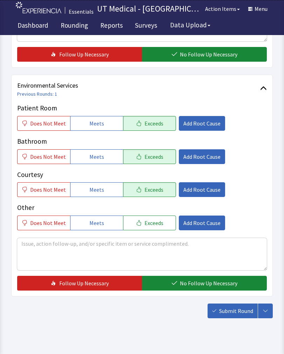
click at [205, 282] on span "No Follow Up Necessary" at bounding box center [209, 283] width 58 height 8
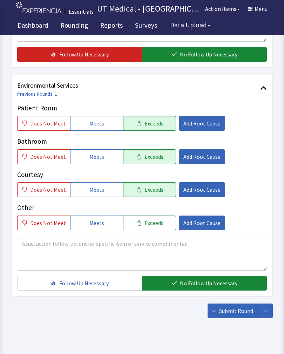
click at [240, 309] on span "Submit Round" at bounding box center [236, 311] width 34 height 8
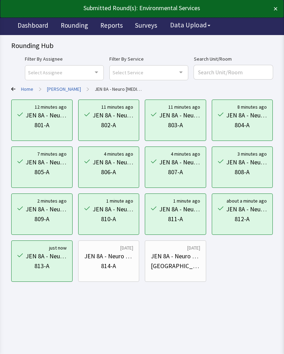
click at [116, 256] on div "JEN 8A - Neuro [MEDICAL_DATA]" at bounding box center [108, 256] width 49 height 10
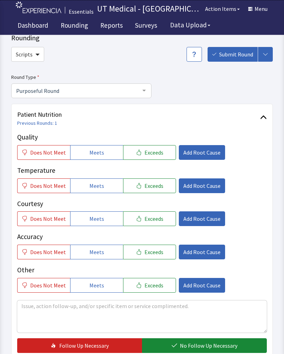
scroll to position [21, 0]
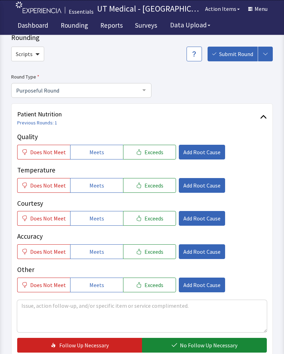
click at [158, 153] on span "Exceeds" at bounding box center [153, 152] width 19 height 8
click at [154, 188] on span "Exceeds" at bounding box center [153, 185] width 19 height 8
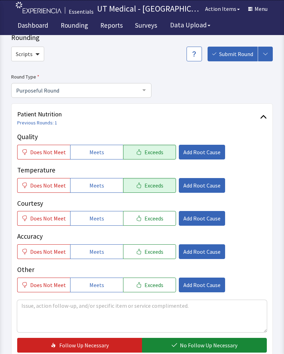
click at [157, 220] on span "Exceeds" at bounding box center [153, 218] width 19 height 8
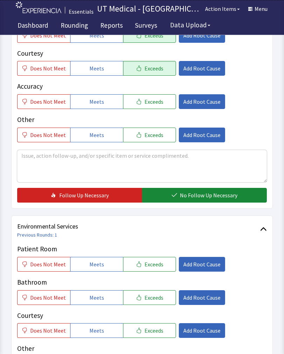
scroll to position [171, 0]
click at [217, 194] on span "No Follow Up Necessary" at bounding box center [209, 195] width 58 height 8
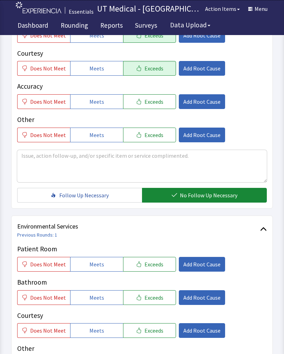
click at [155, 264] on span "Exceeds" at bounding box center [153, 264] width 19 height 8
click at [152, 290] on button "Exceeds" at bounding box center [149, 297] width 53 height 15
click at [152, 323] on button "Exceeds" at bounding box center [149, 330] width 53 height 15
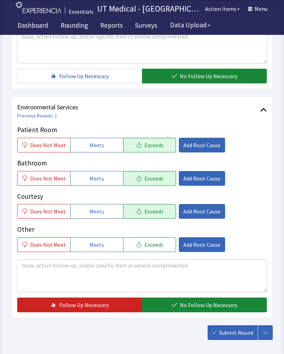
scroll to position [290, 0]
click at [205, 311] on button "No Follow Up Necessary" at bounding box center [204, 305] width 125 height 15
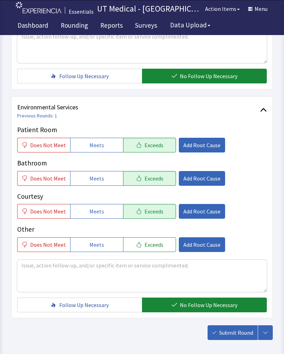
click at [233, 337] on span "Submit Round" at bounding box center [236, 333] width 34 height 8
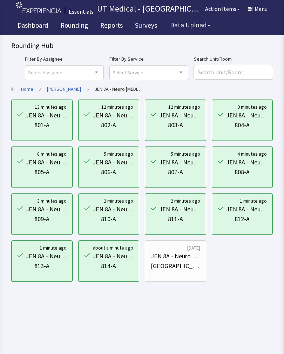
click at [59, 87] on link "[PERSON_NAME]" at bounding box center [64, 89] width 34 height 7
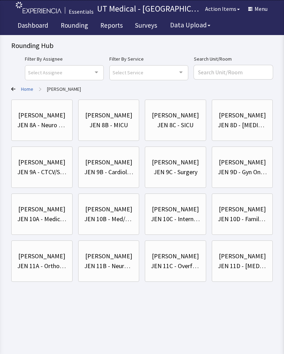
click at [29, 86] on link "Home" at bounding box center [27, 89] width 12 height 7
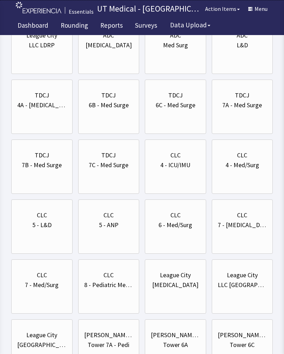
scroll to position [543, 0]
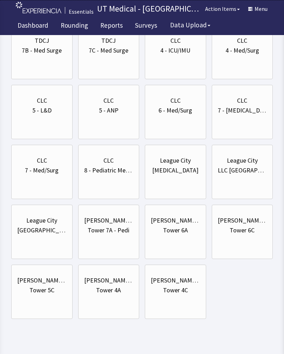
click at [177, 259] on div "[PERSON_NAME][GEOGRAPHIC_DATA] 4C" at bounding box center [175, 286] width 49 height 34
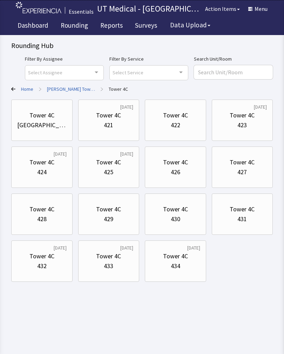
click at [241, 112] on div "Tower 4C" at bounding box center [242, 115] width 25 height 10
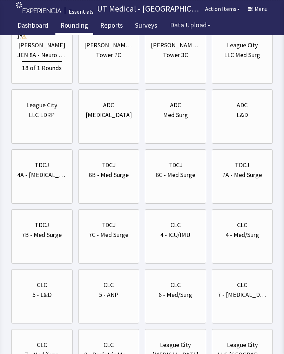
scroll to position [543, 0]
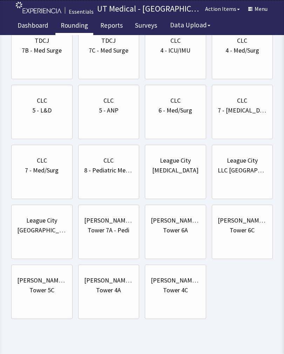
click at [176, 288] on div "Tower 4C" at bounding box center [175, 290] width 25 height 10
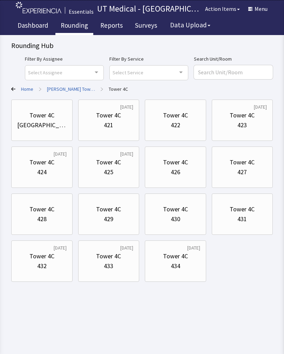
click at [251, 121] on div "423" at bounding box center [242, 125] width 49 height 10
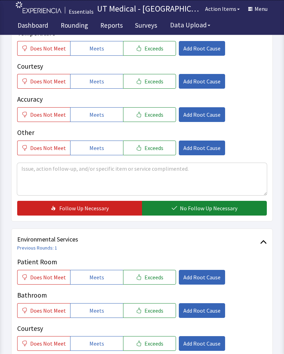
scroll to position [191, 0]
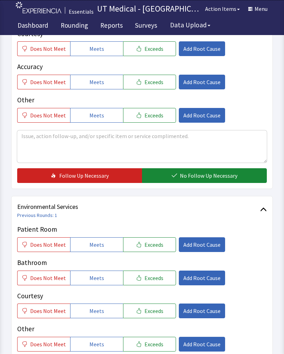
click at [162, 242] on button "Exceeds" at bounding box center [149, 244] width 53 height 15
click at [155, 283] on button "Exceeds" at bounding box center [149, 278] width 53 height 15
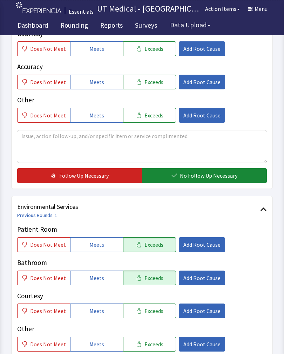
click at [154, 313] on span "Exceeds" at bounding box center [153, 311] width 19 height 8
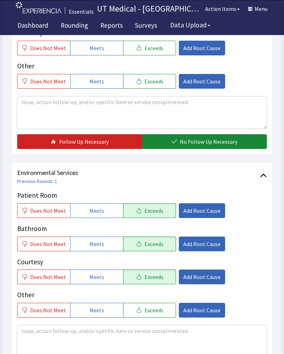
scroll to position [312, 0]
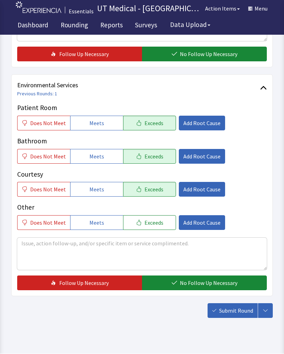
click at [199, 285] on span "No Follow Up Necessary" at bounding box center [209, 283] width 58 height 8
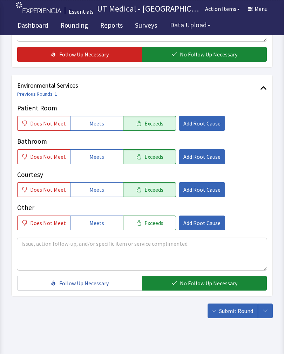
click at [233, 309] on span "Submit Round" at bounding box center [236, 311] width 34 height 8
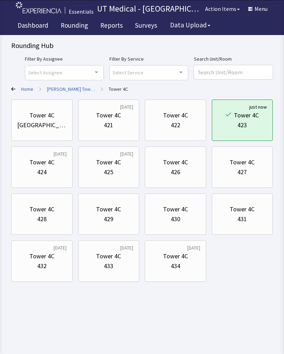
click at [45, 167] on div "424" at bounding box center [41, 172] width 9 height 10
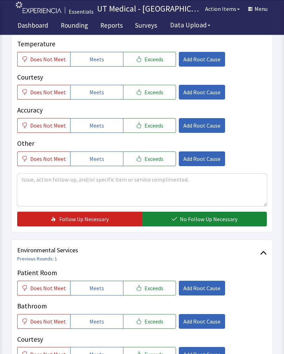
scroll to position [146, 0]
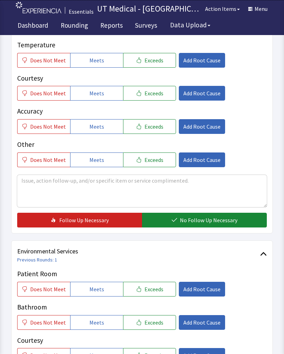
click at [153, 296] on button "Exceeds" at bounding box center [149, 289] width 53 height 15
click at [153, 325] on span "Exceeds" at bounding box center [153, 322] width 19 height 8
click at [157, 354] on span "Exceeds" at bounding box center [153, 355] width 19 height 8
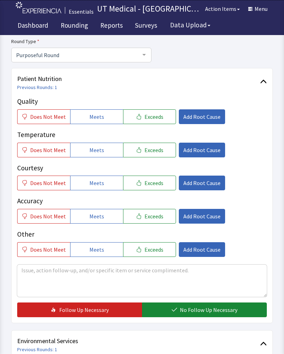
scroll to position [58, 0]
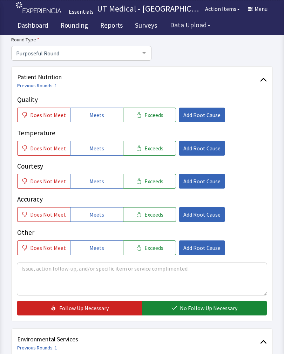
click at [152, 108] on button "Exceeds" at bounding box center [149, 115] width 53 height 15
click at [150, 147] on span "Exceeds" at bounding box center [153, 148] width 19 height 8
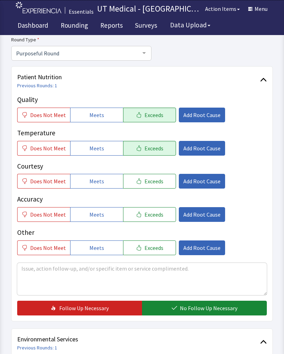
click at [151, 187] on button "Exceeds" at bounding box center [149, 181] width 53 height 15
click at [202, 302] on button "No Follow Up Necessary" at bounding box center [204, 308] width 125 height 15
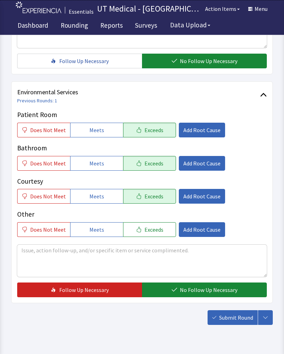
scroll to position [312, 0]
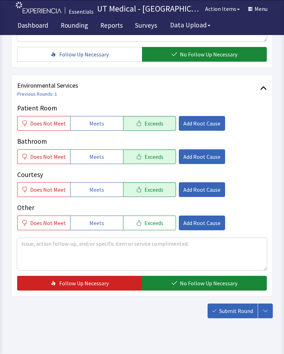
click at [204, 278] on button "No Follow Up Necessary" at bounding box center [204, 283] width 125 height 15
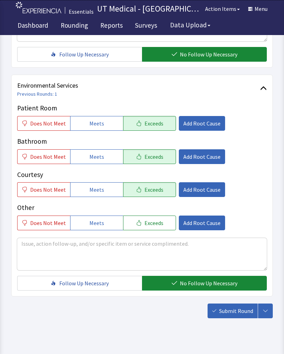
click at [249, 310] on span "Submit Round" at bounding box center [236, 311] width 34 height 8
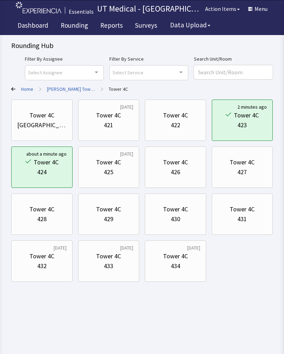
click at [111, 165] on div "Tower 4C" at bounding box center [108, 162] width 25 height 10
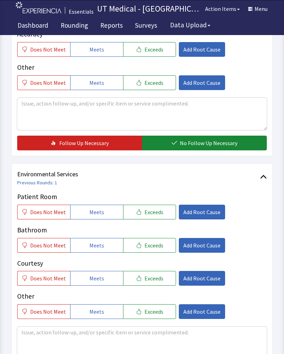
scroll to position [225, 0]
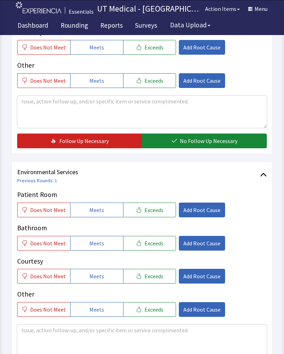
click at [162, 210] on button "Exceeds" at bounding box center [149, 210] width 53 height 15
click at [157, 245] on span "Exceeds" at bounding box center [153, 243] width 19 height 8
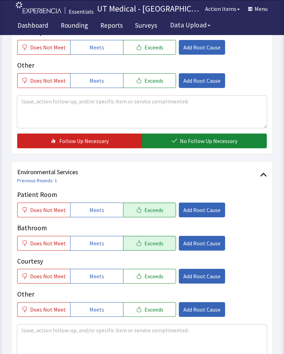
click at [154, 282] on button "Exceeds" at bounding box center [149, 276] width 53 height 15
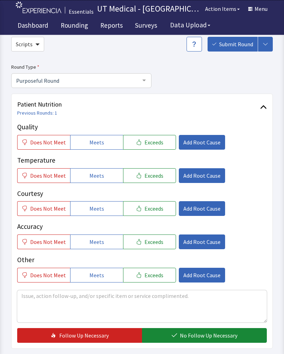
scroll to position [31, 0]
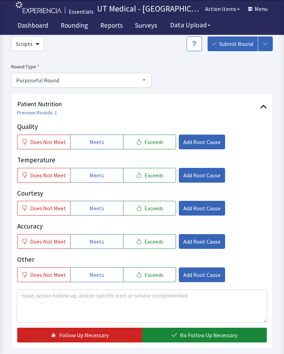
click at [158, 141] on span "Exceeds" at bounding box center [153, 142] width 19 height 8
click at [152, 181] on button "Exceeds" at bounding box center [149, 175] width 53 height 15
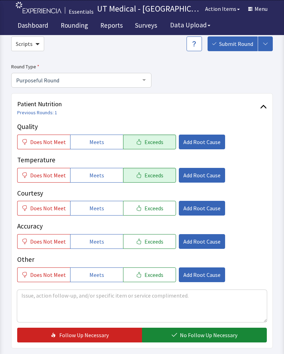
click at [155, 214] on button "Exceeds" at bounding box center [149, 208] width 53 height 15
click at [203, 337] on span "No Follow Up Necessary" at bounding box center [209, 335] width 58 height 8
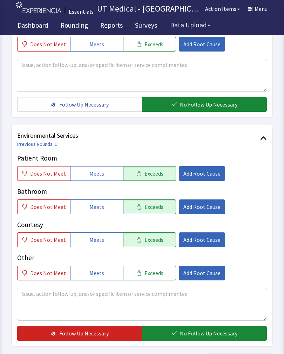
scroll to position [264, 0]
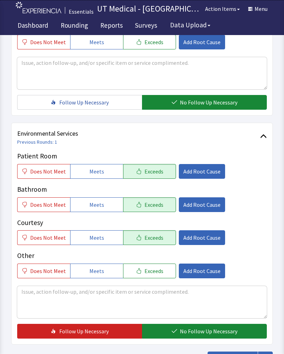
click at [208, 326] on button "No Follow Up Necessary" at bounding box center [204, 331] width 125 height 15
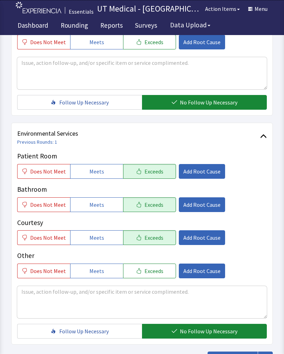
click at [233, 354] on span "Submit Round" at bounding box center [236, 359] width 34 height 8
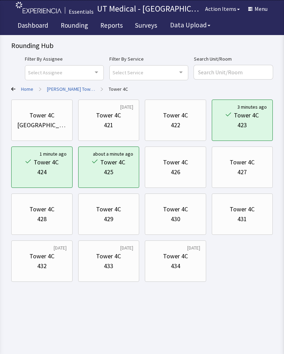
click at [112, 263] on div "433" at bounding box center [108, 266] width 9 height 10
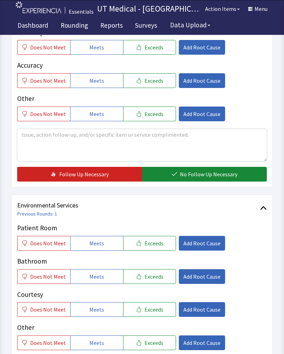
click at [163, 244] on button "Exceeds" at bounding box center [149, 243] width 53 height 15
click at [153, 283] on button "Exceeds" at bounding box center [149, 276] width 53 height 15
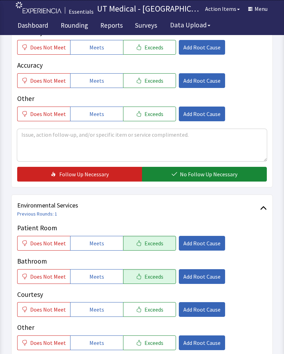
click at [151, 320] on div "Patient Room Does Not Meet Meets Exceeds Add Root Cause Bathroom Does Not Meet …" at bounding box center [142, 286] width 250 height 127
click at [149, 313] on button "Exceeds" at bounding box center [149, 309] width 53 height 15
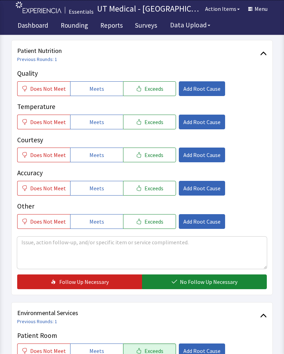
scroll to position [87, 0]
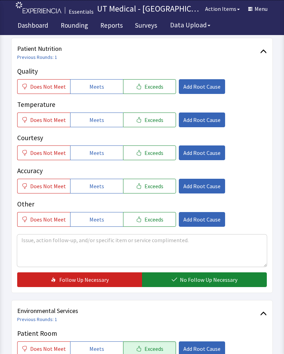
click at [154, 85] on span "Exceeds" at bounding box center [153, 86] width 19 height 8
click at [148, 123] on button "Exceeds" at bounding box center [149, 120] width 53 height 15
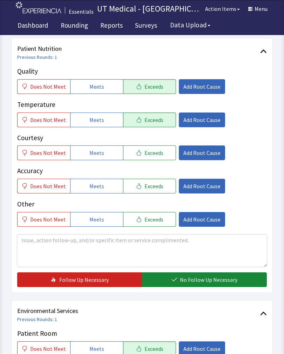
click at [146, 156] on span "Exceeds" at bounding box center [153, 153] width 19 height 8
click at [195, 281] on span "No Follow Up Necessary" at bounding box center [209, 280] width 58 height 8
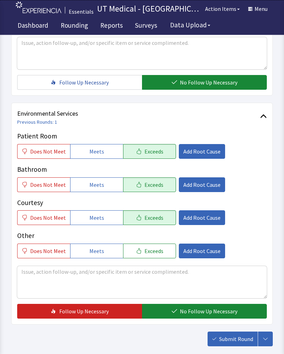
scroll to position [287, 0]
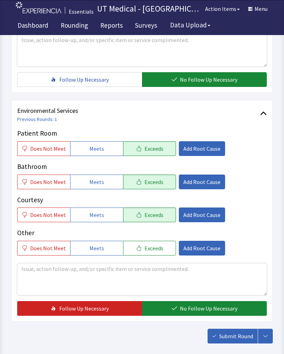
click at [196, 308] on span "No Follow Up Necessary" at bounding box center [209, 308] width 58 height 8
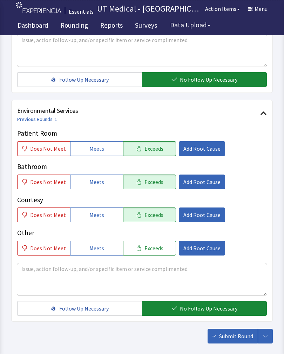
click at [234, 339] on span "Submit Round" at bounding box center [236, 336] width 34 height 8
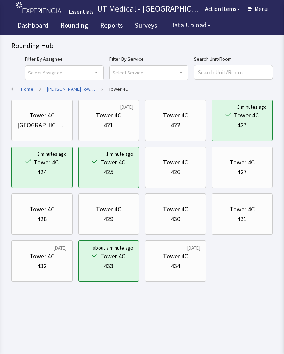
click at [188, 263] on div "434" at bounding box center [175, 266] width 49 height 10
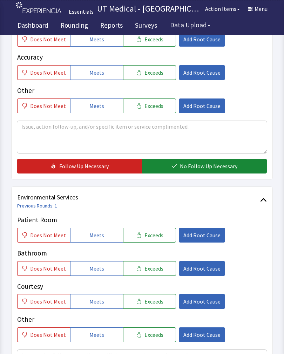
scroll to position [198, 0]
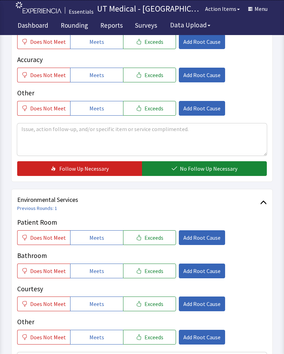
click at [152, 235] on span "Exceeds" at bounding box center [153, 238] width 19 height 8
click at [151, 269] on span "Exceeds" at bounding box center [153, 271] width 19 height 8
click at [147, 309] on button "Exceeds" at bounding box center [149, 304] width 53 height 15
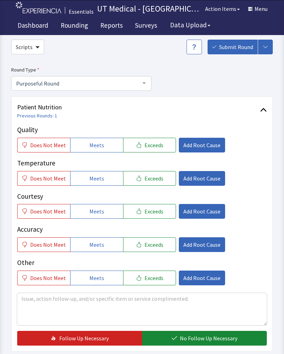
scroll to position [28, 0]
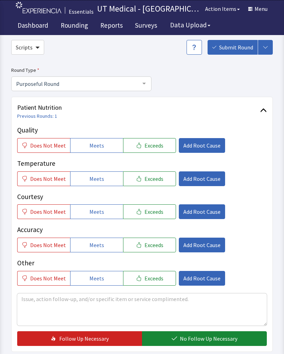
click at [153, 141] on span "Exceeds" at bounding box center [153, 145] width 19 height 8
click at [155, 204] on button "Exceeds" at bounding box center [149, 211] width 53 height 15
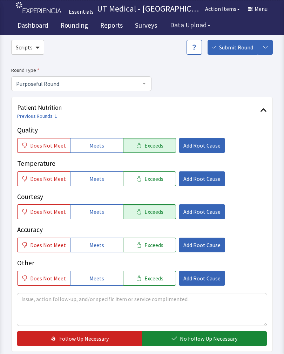
click at [156, 174] on button "Exceeds" at bounding box center [149, 178] width 53 height 15
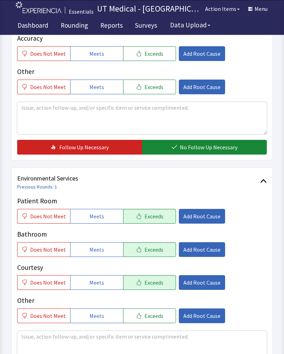
click at [207, 150] on span "No Follow Up Necessary" at bounding box center [209, 147] width 58 height 8
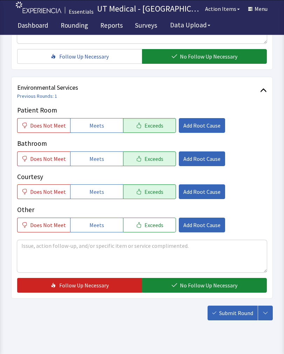
scroll to position [312, 0]
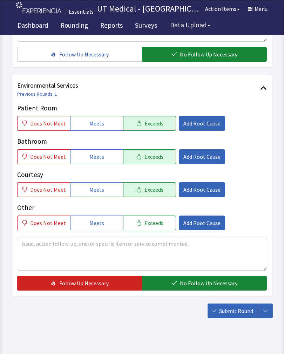
click at [210, 283] on span "No Follow Up Necessary" at bounding box center [209, 283] width 58 height 8
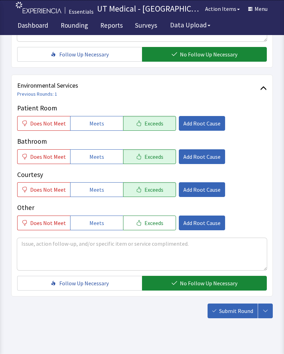
click at [230, 317] on button "Submit Round" at bounding box center [233, 311] width 50 height 15
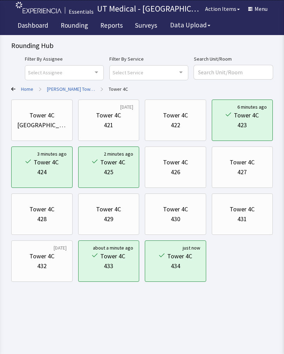
click at [112, 119] on div "Tower 4C" at bounding box center [108, 115] width 25 height 10
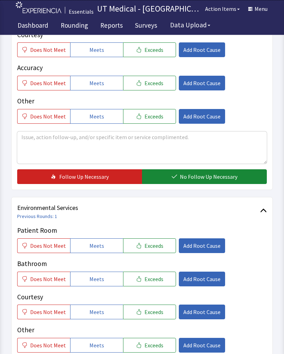
click at [155, 248] on span "Exceeds" at bounding box center [153, 246] width 19 height 8
click at [151, 285] on button "Exceeds" at bounding box center [149, 279] width 53 height 15
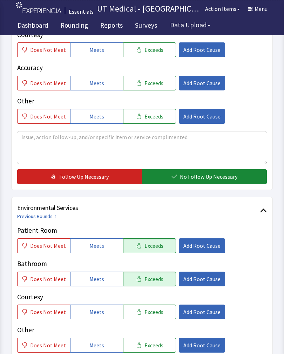
click at [151, 318] on button "Exceeds" at bounding box center [149, 312] width 53 height 15
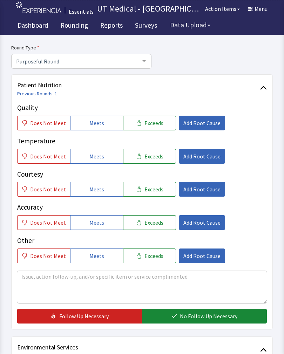
scroll to position [50, 0]
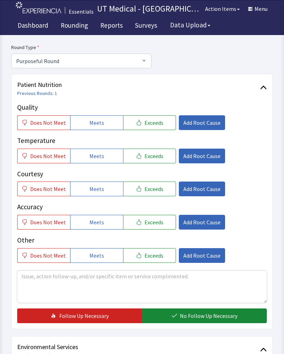
click at [154, 121] on span "Exceeds" at bounding box center [153, 123] width 19 height 8
click at [149, 159] on span "Exceeds" at bounding box center [153, 156] width 19 height 8
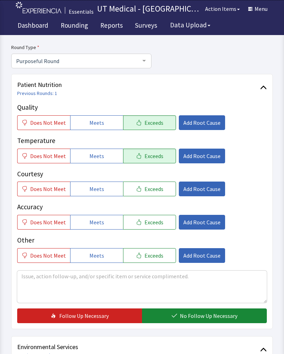
click at [151, 193] on button "Exceeds" at bounding box center [149, 189] width 53 height 15
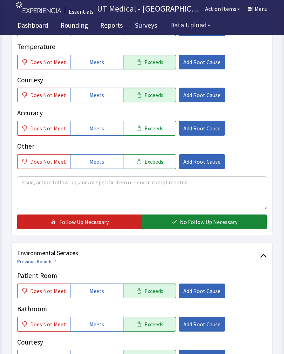
click at [198, 218] on span "No Follow Up Necessary" at bounding box center [209, 222] width 58 height 8
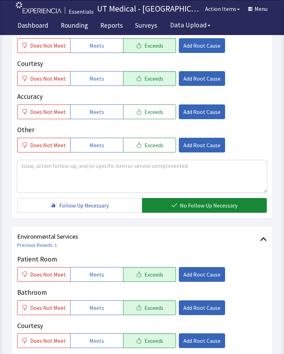
scroll to position [312, 0]
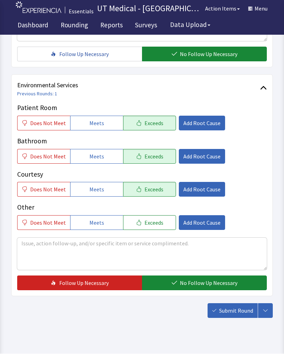
click at [213, 284] on span "No Follow Up Necessary" at bounding box center [209, 283] width 58 height 8
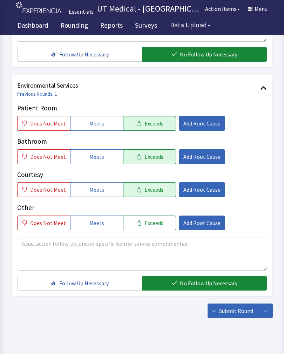
click at [232, 306] on button "Submit Round" at bounding box center [233, 311] width 50 height 15
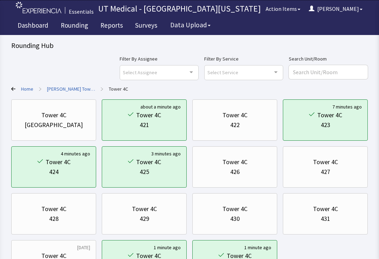
click at [74, 26] on link "Rounding" at bounding box center [74, 27] width 38 height 18
